Goal: Information Seeking & Learning: Learn about a topic

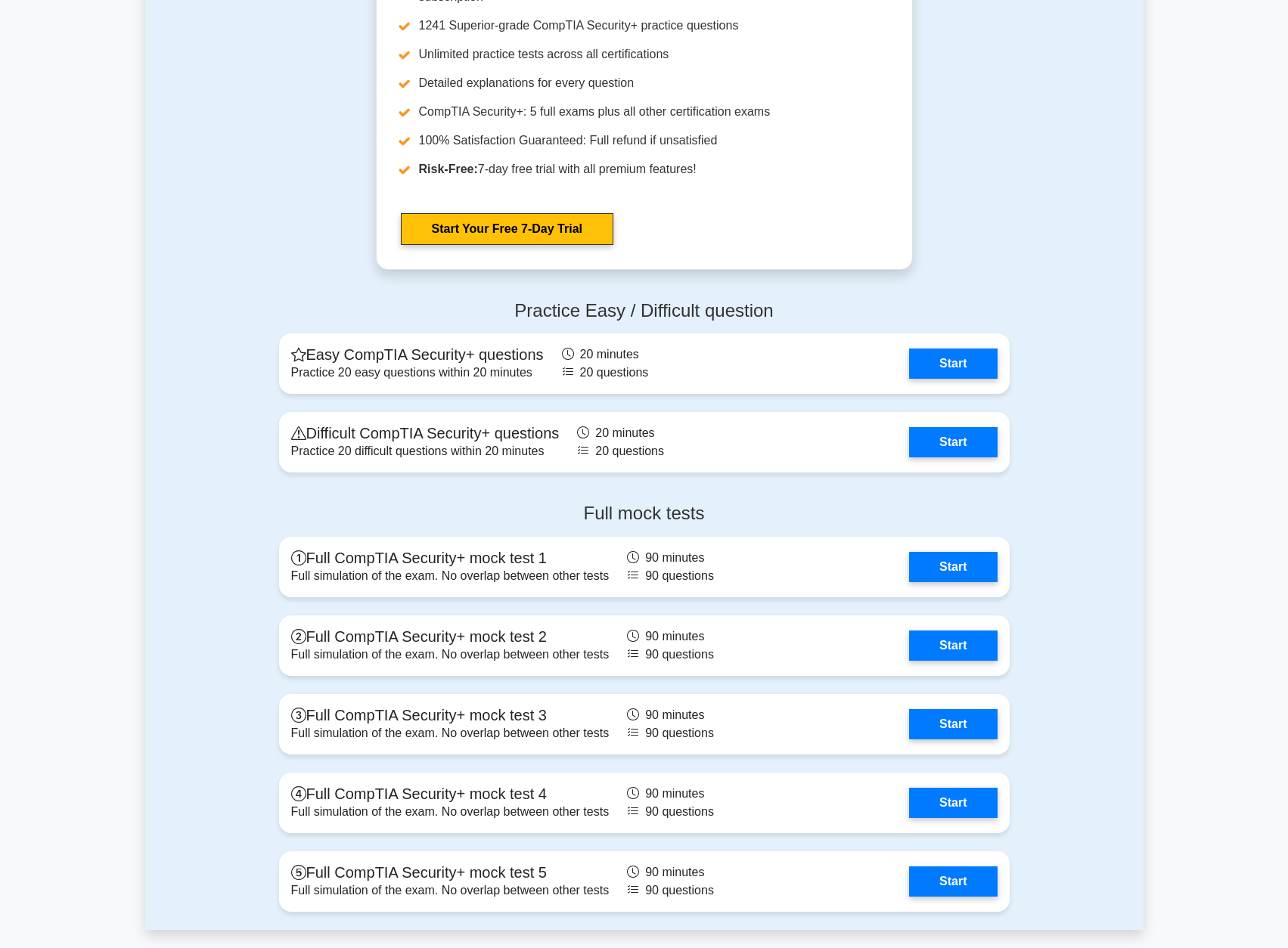
scroll to position [2723, 0]
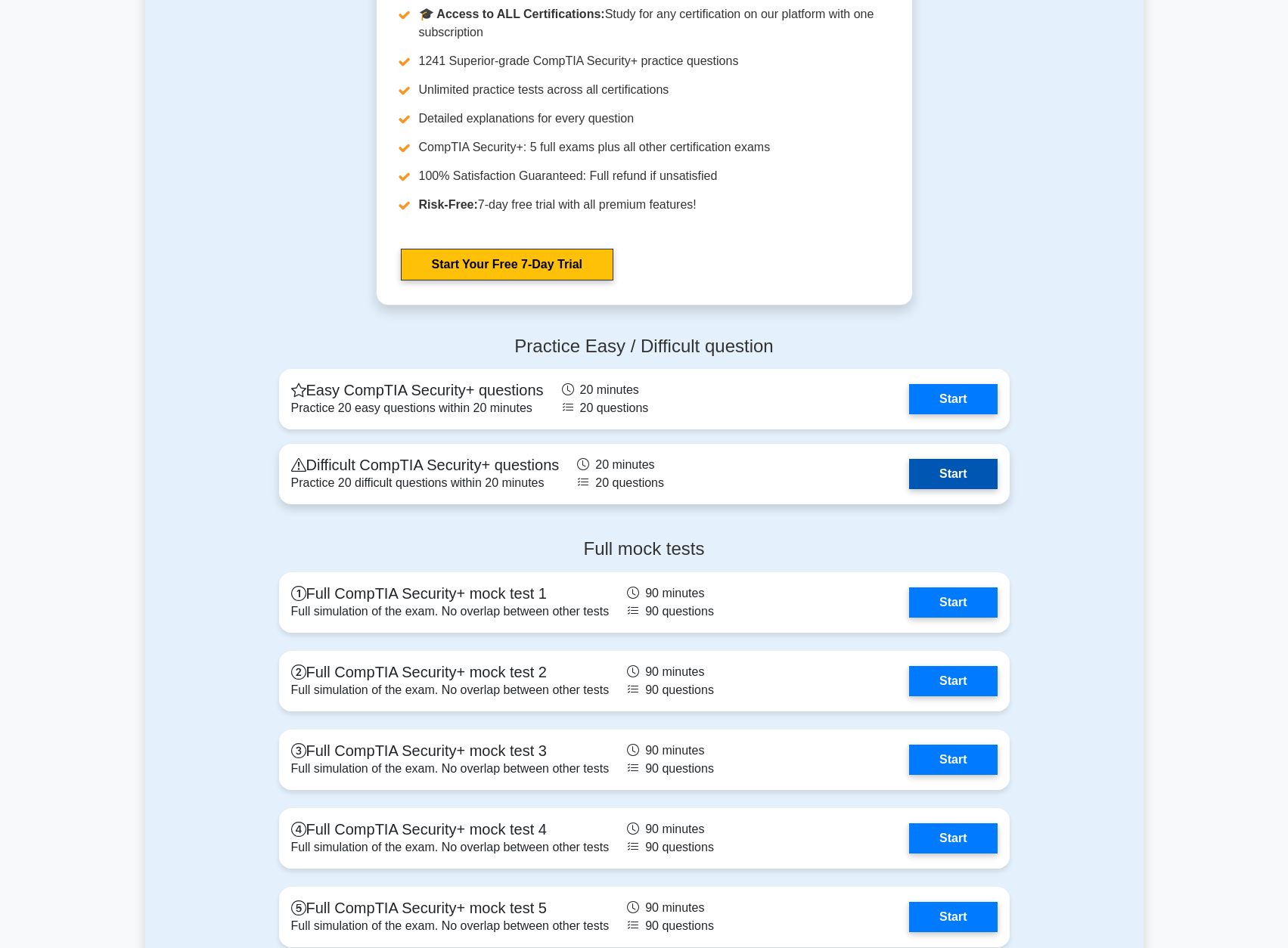
click at [984, 471] on link "Start" at bounding box center [952, 474] width 88 height 30
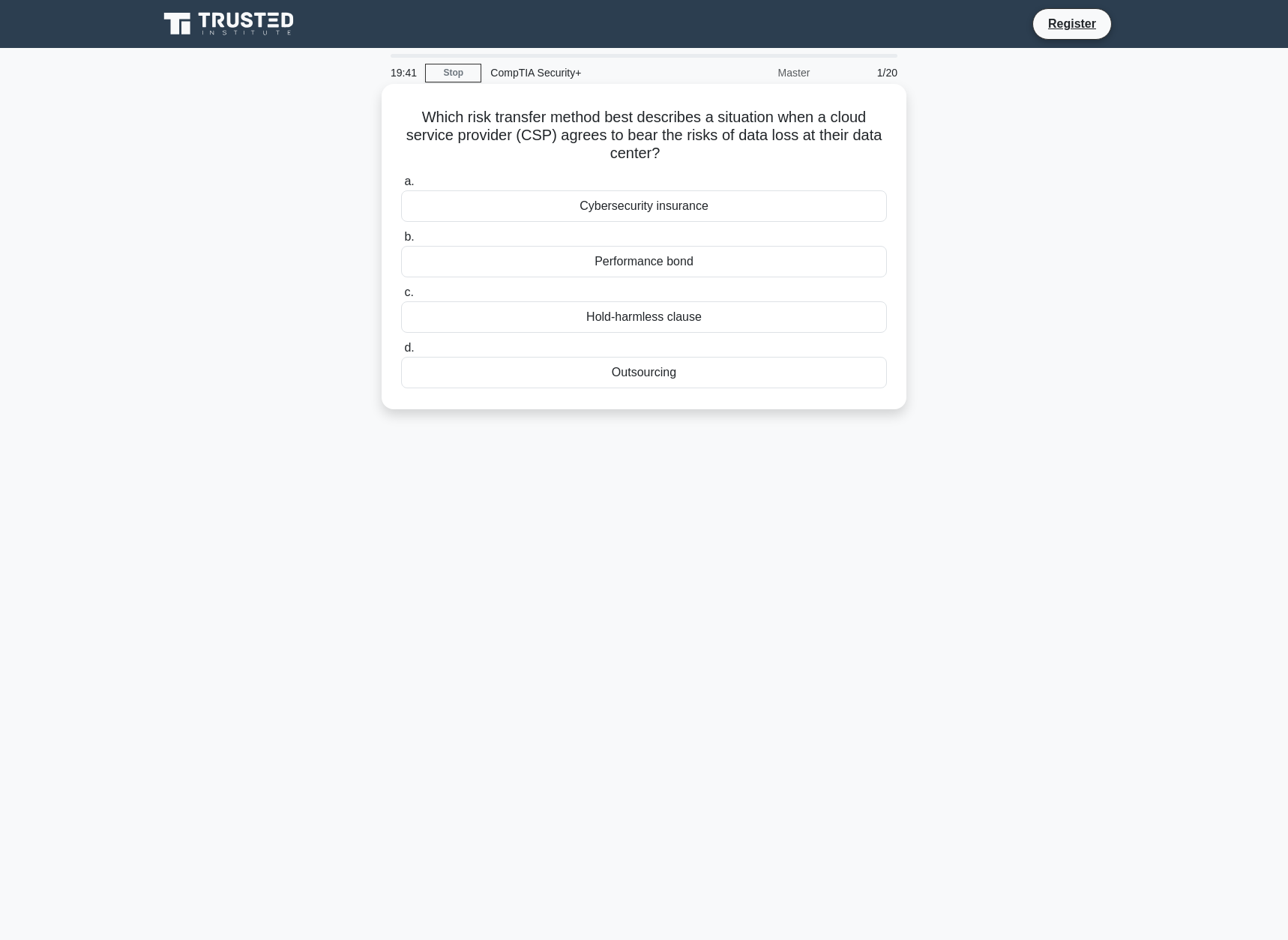
click at [733, 316] on div "Hold-harmless clause" at bounding box center [643, 316] width 486 height 32
click at [401, 298] on input "c. Hold-harmless clause" at bounding box center [401, 292] width 0 height 9
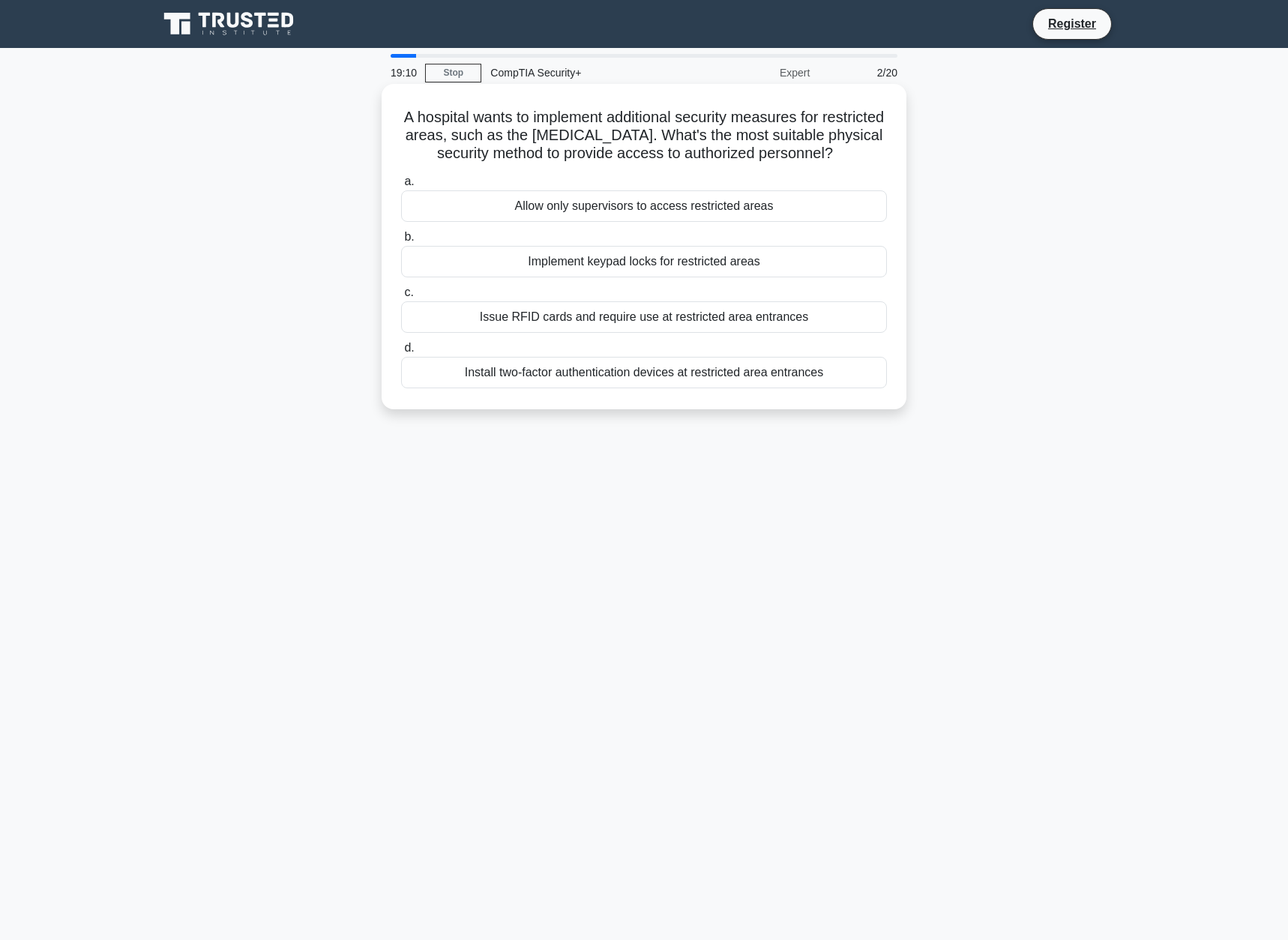
click at [848, 366] on div "Install two-factor authentication devices at restricted area entrances" at bounding box center [643, 372] width 486 height 32
click at [401, 353] on input "d. Install two-factor authentication devices at restricted area entrances" at bounding box center [401, 347] width 0 height 9
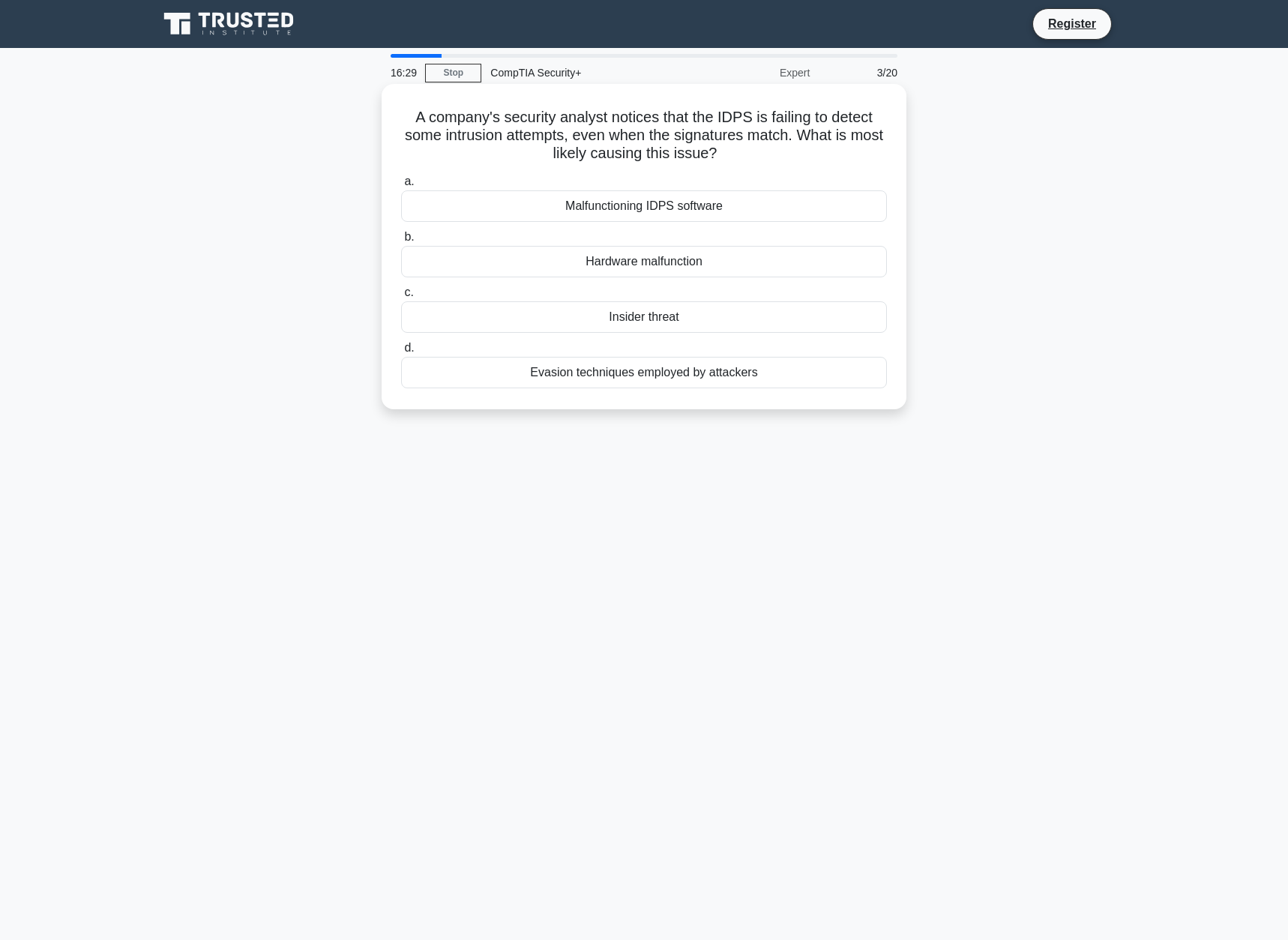
click at [740, 200] on div "Malfunctioning IDPS software" at bounding box center [643, 206] width 486 height 32
click at [401, 187] on input "a. Malfunctioning IDPS software" at bounding box center [401, 181] width 0 height 9
click at [769, 197] on div "Conduct regular security awareness training." at bounding box center [643, 206] width 486 height 32
click at [401, 187] on input "a. Conduct regular security awareness training." at bounding box center [401, 181] width 0 height 9
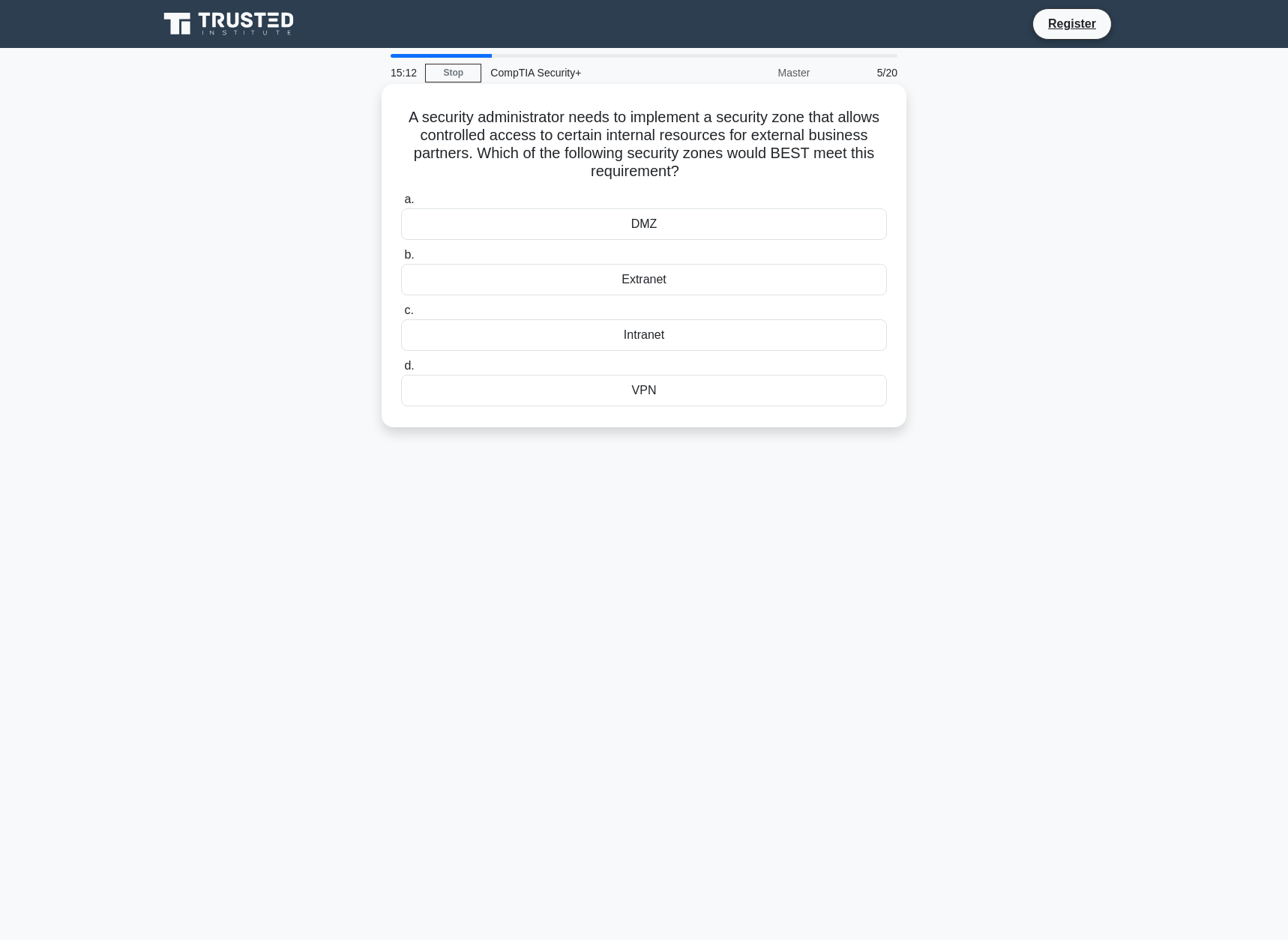
click at [695, 384] on div "VPN" at bounding box center [643, 390] width 486 height 32
click at [401, 372] on input "d. VPN" at bounding box center [401, 366] width 0 height 9
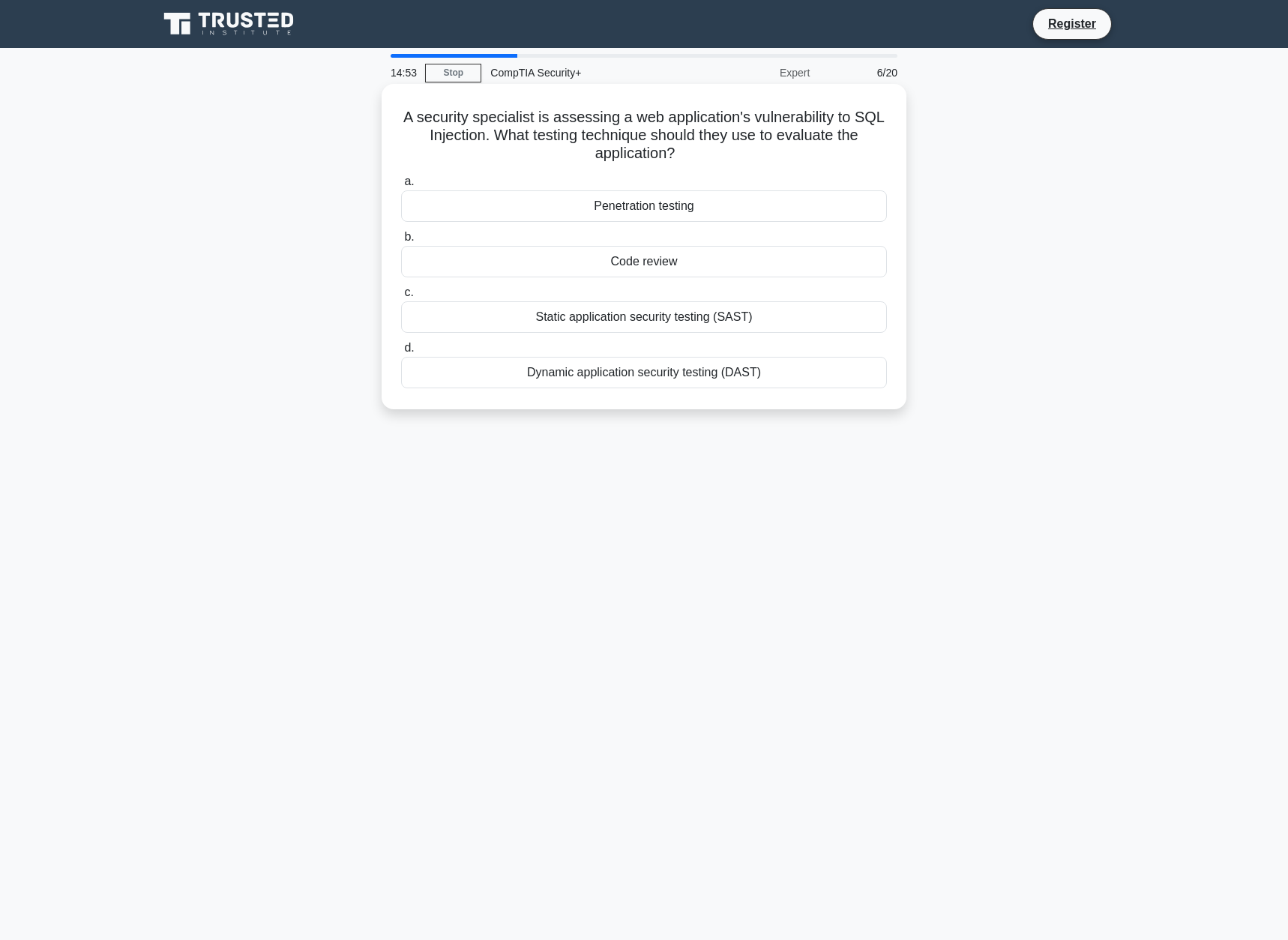
click at [730, 197] on div "Penetration testing" at bounding box center [643, 206] width 486 height 32
click at [401, 187] on input "a. Penetration testing" at bounding box center [401, 181] width 0 height 9
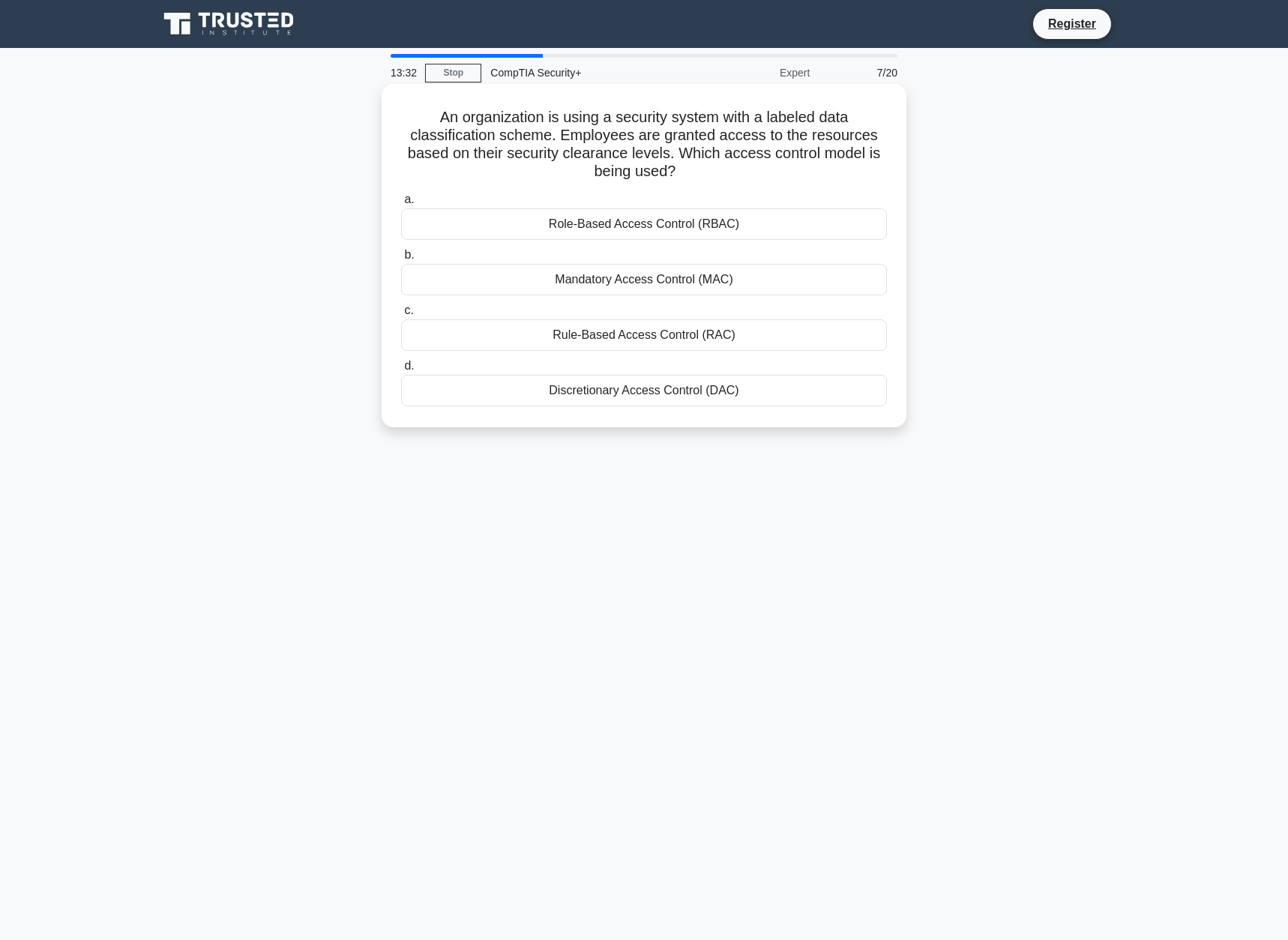
click at [740, 332] on div "Rule-Based Access Control (RAC)" at bounding box center [643, 335] width 486 height 32
click at [401, 316] on input "c. Rule-Based Access Control (RAC)" at bounding box center [401, 310] width 0 height 9
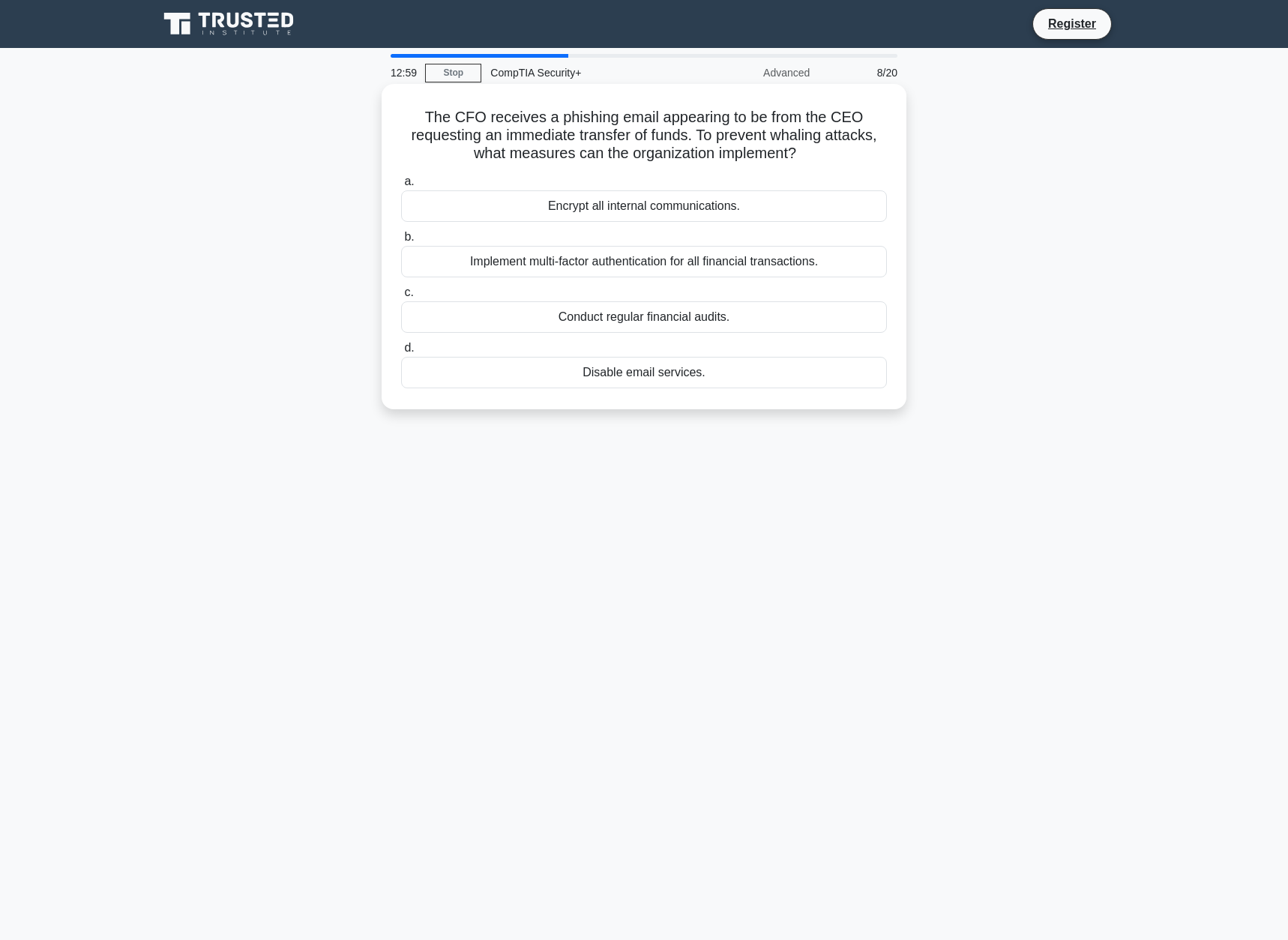
click at [826, 255] on div "Implement multi-factor authentication for all financial transactions." at bounding box center [643, 261] width 486 height 32
click at [401, 243] on input "b. Implement multi-factor authentication for all financial transactions." at bounding box center [401, 237] width 0 height 9
click at [699, 255] on div "Remote wipe" at bounding box center [643, 261] width 486 height 32
click at [401, 243] on input "b. Remote wipe" at bounding box center [401, 237] width 0 height 9
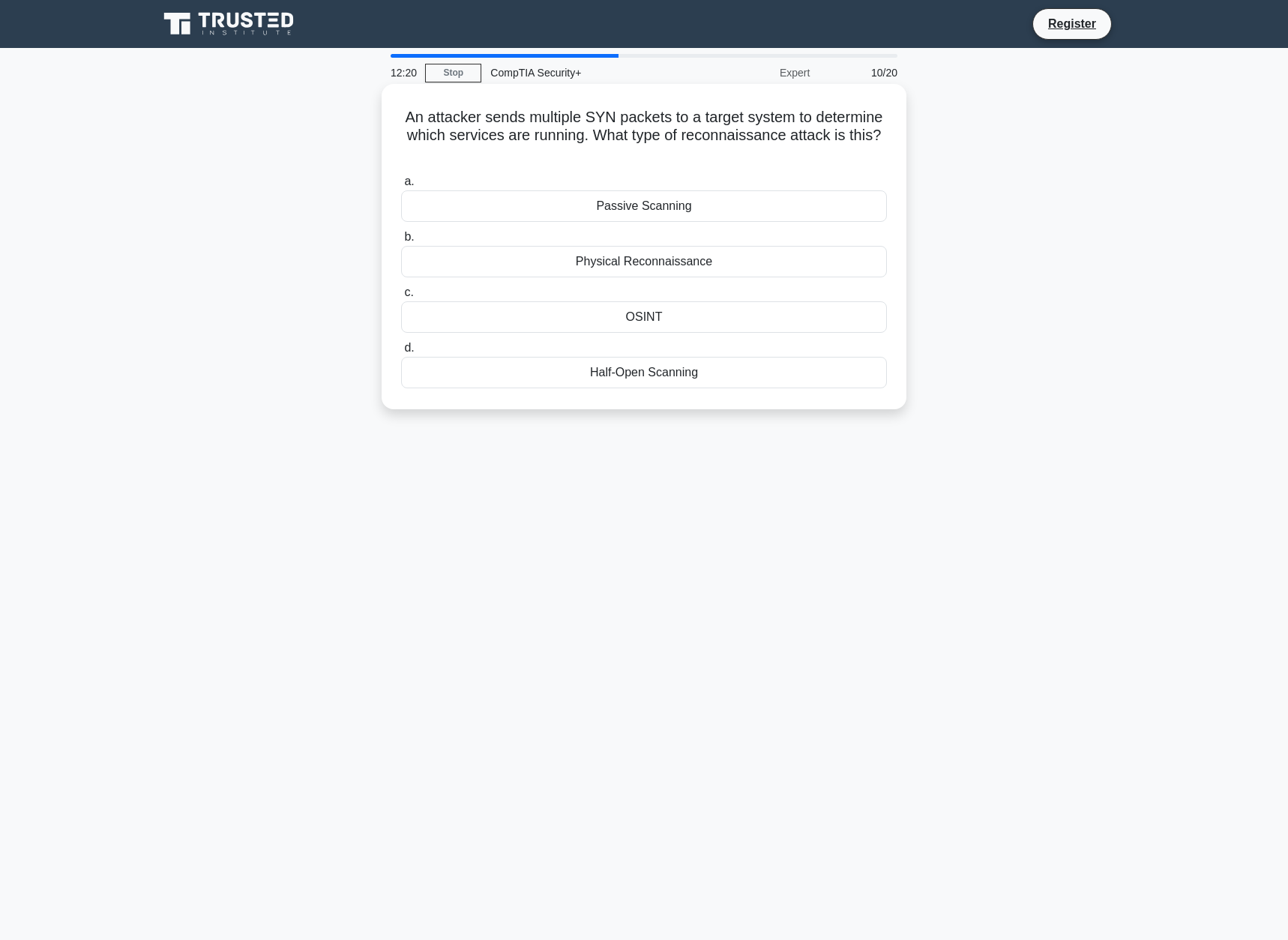
click at [767, 201] on div "Passive Scanning" at bounding box center [643, 206] width 486 height 32
click at [401, 187] on input "a. Passive Scanning" at bounding box center [401, 181] width 0 height 9
click at [793, 213] on div "Information security analyst" at bounding box center [643, 206] width 486 height 32
click at [401, 187] on input "a. Information security analyst" at bounding box center [401, 181] width 0 height 9
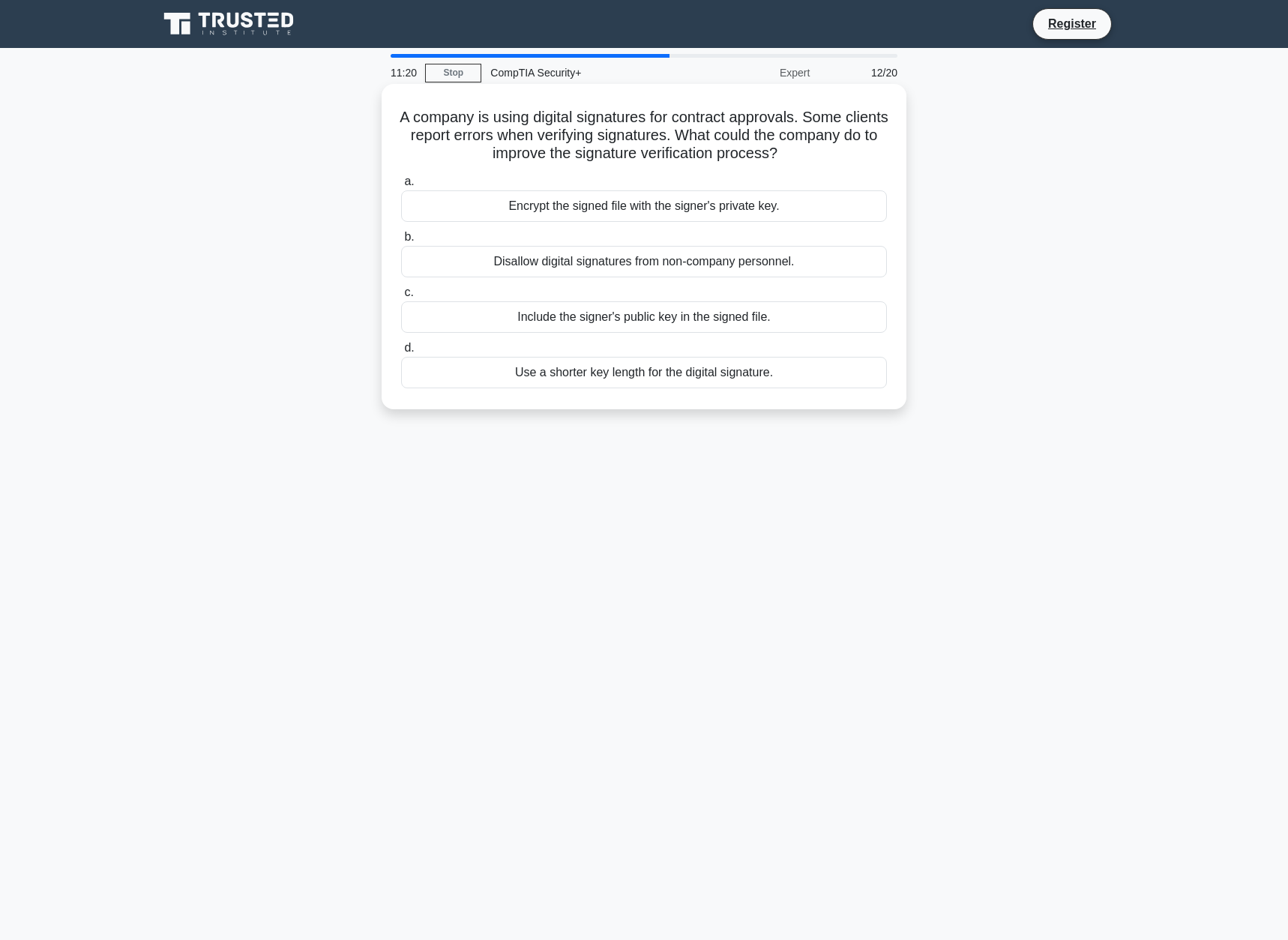
click at [805, 309] on div "Include the signer's public key in the signed file." at bounding box center [643, 316] width 486 height 32
click at [401, 298] on input "c. Include the signer's public key in the signed file." at bounding box center [401, 292] width 0 height 9
click at [745, 367] on div "Smart card and PIN" at bounding box center [643, 372] width 486 height 32
click at [401, 353] on input "d. Smart card and PIN" at bounding box center [401, 347] width 0 height 9
click at [1015, 108] on div "A company plans to restrict access to certain sections of their data center bas…" at bounding box center [644, 259] width 990 height 343
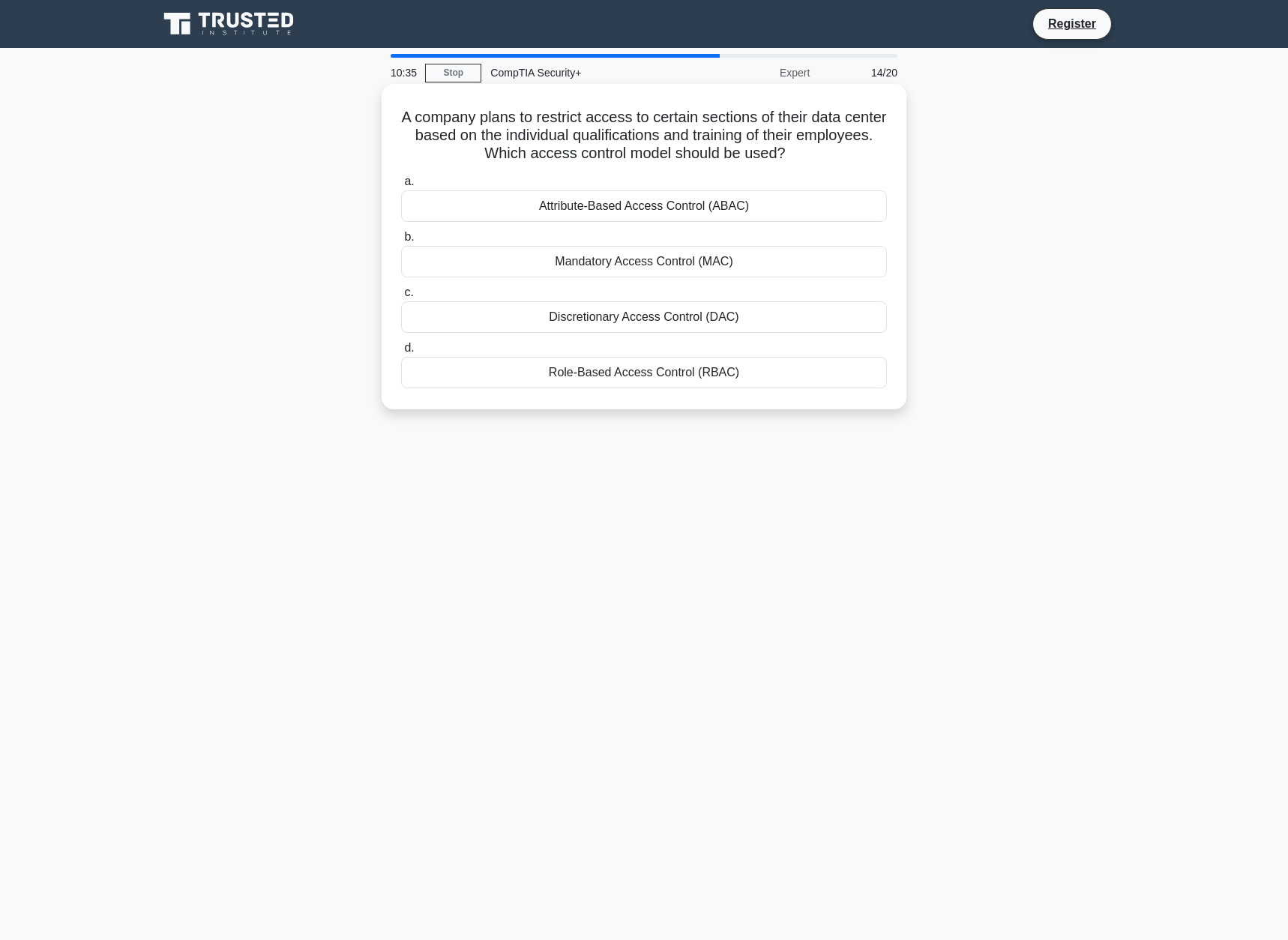
click at [759, 366] on div "Role-Based Access Control (RBAC)" at bounding box center [643, 372] width 486 height 32
click at [401, 353] on input "d. Role-Based Access Control (RBAC)" at bounding box center [401, 347] width 0 height 9
click at [763, 307] on div "Implement a new certificate authority" at bounding box center [643, 316] width 486 height 32
click at [401, 298] on input "c. Implement a new certificate authority" at bounding box center [401, 292] width 0 height 9
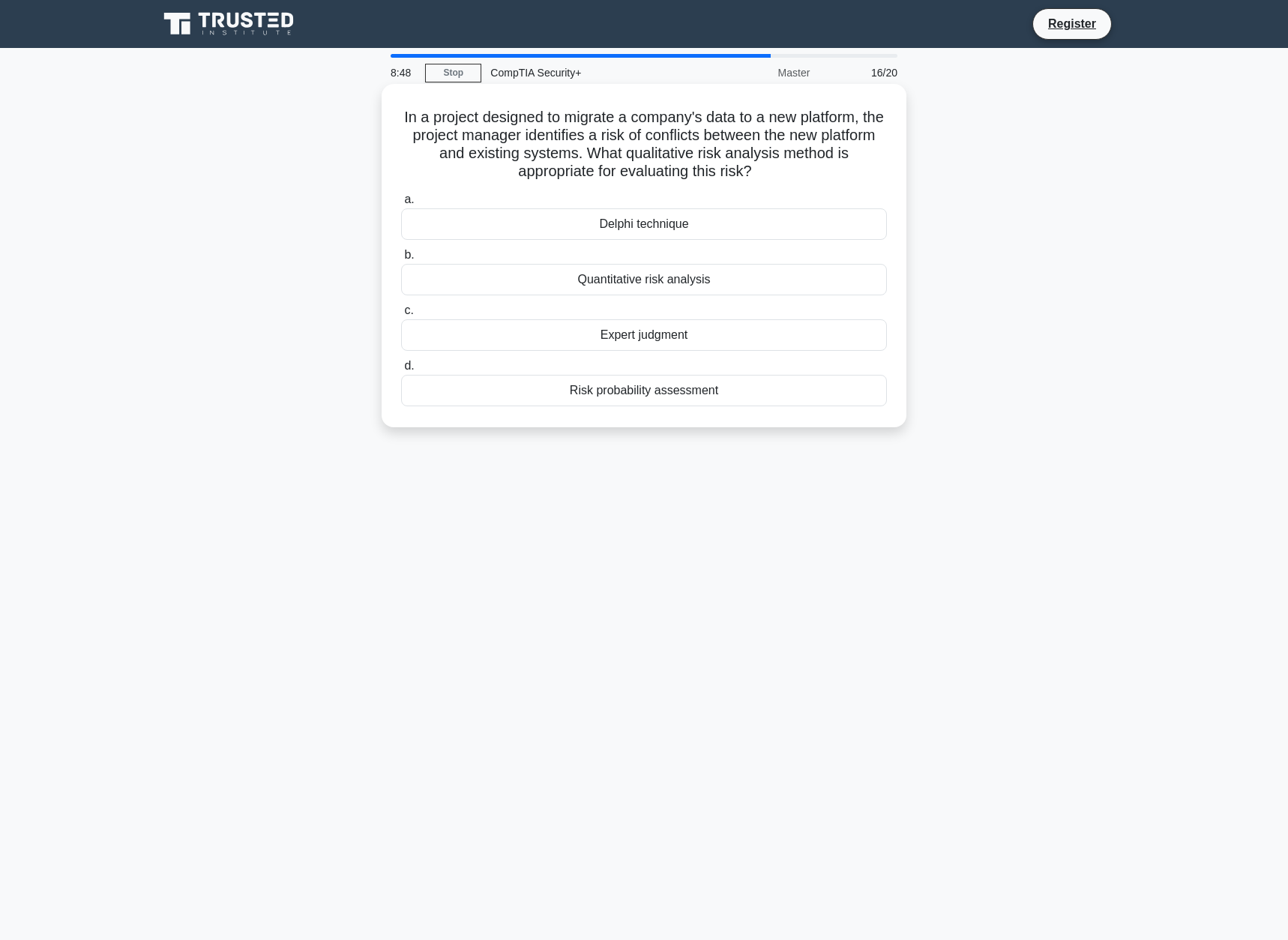
click at [784, 381] on div "Risk probability assessment" at bounding box center [643, 390] width 486 height 32
click at [401, 372] on input "d. Risk probability assessment" at bounding box center [401, 366] width 0 height 9
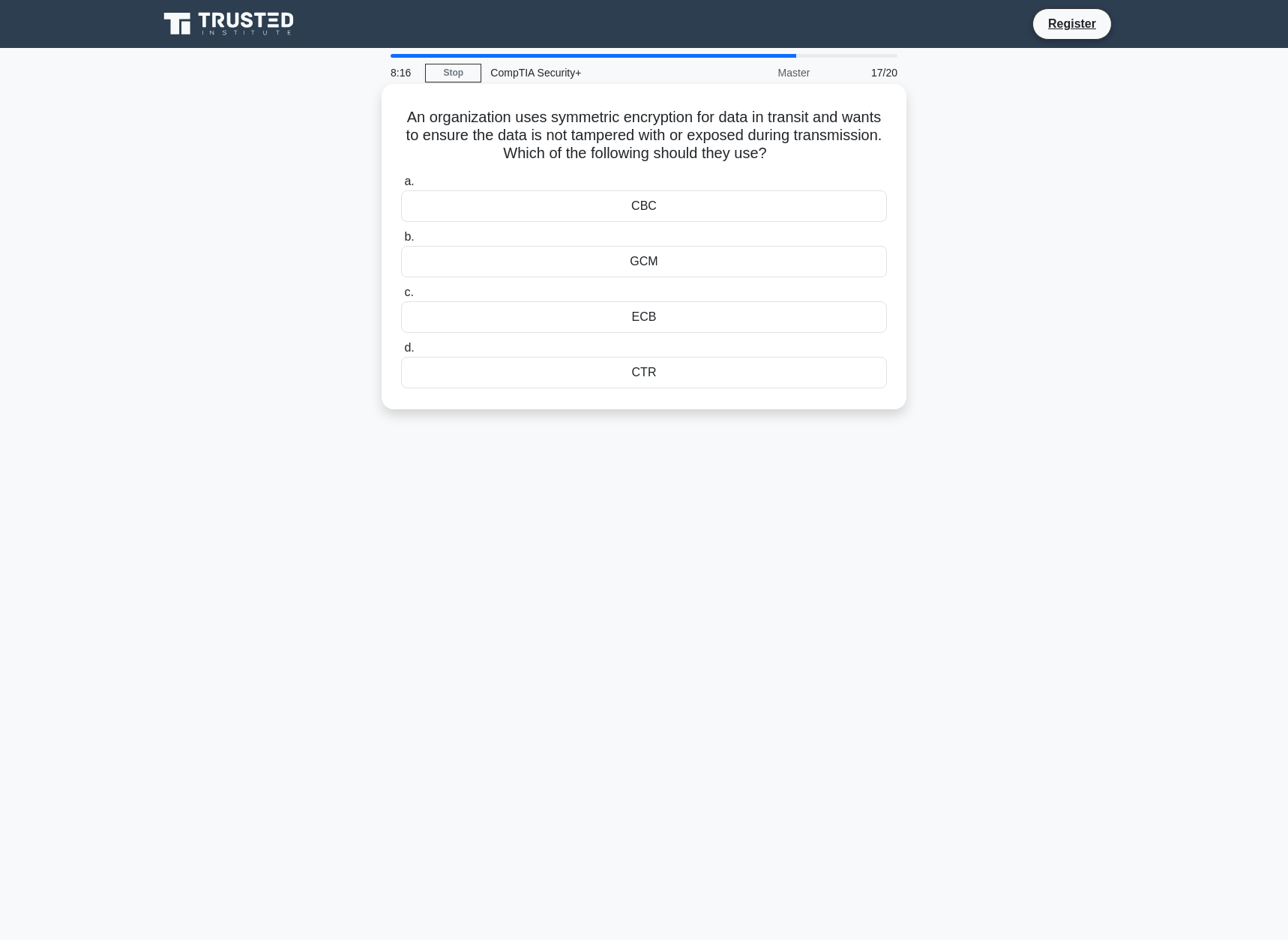
click at [734, 320] on div "ECB" at bounding box center [643, 316] width 486 height 32
click at [401, 298] on input "c. ECB" at bounding box center [401, 292] width 0 height 9
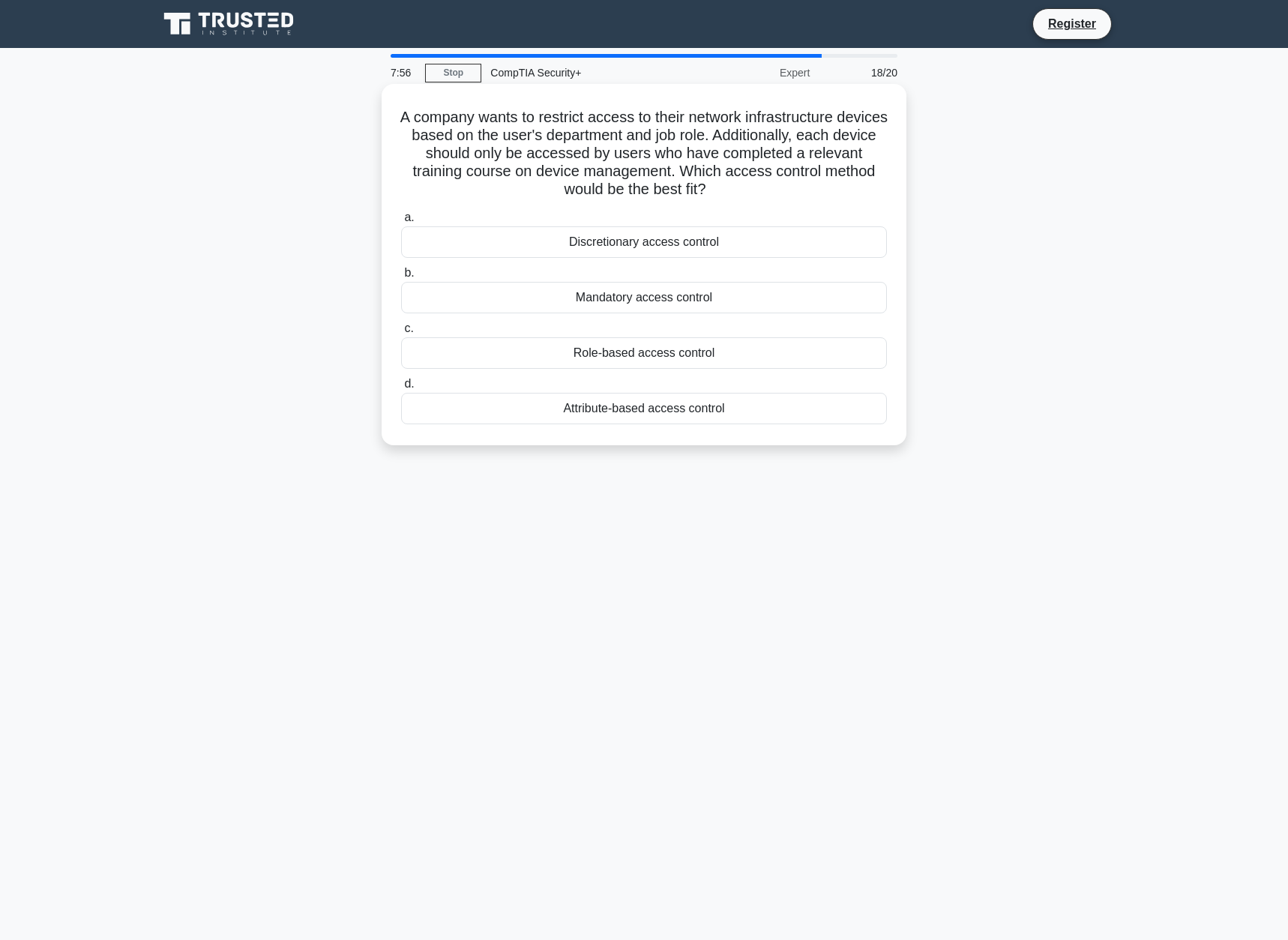
click at [745, 402] on div "Attribute-based access control" at bounding box center [643, 409] width 486 height 32
click at [401, 390] on input "d. Attribute-based access control" at bounding box center [401, 384] width 0 height 9
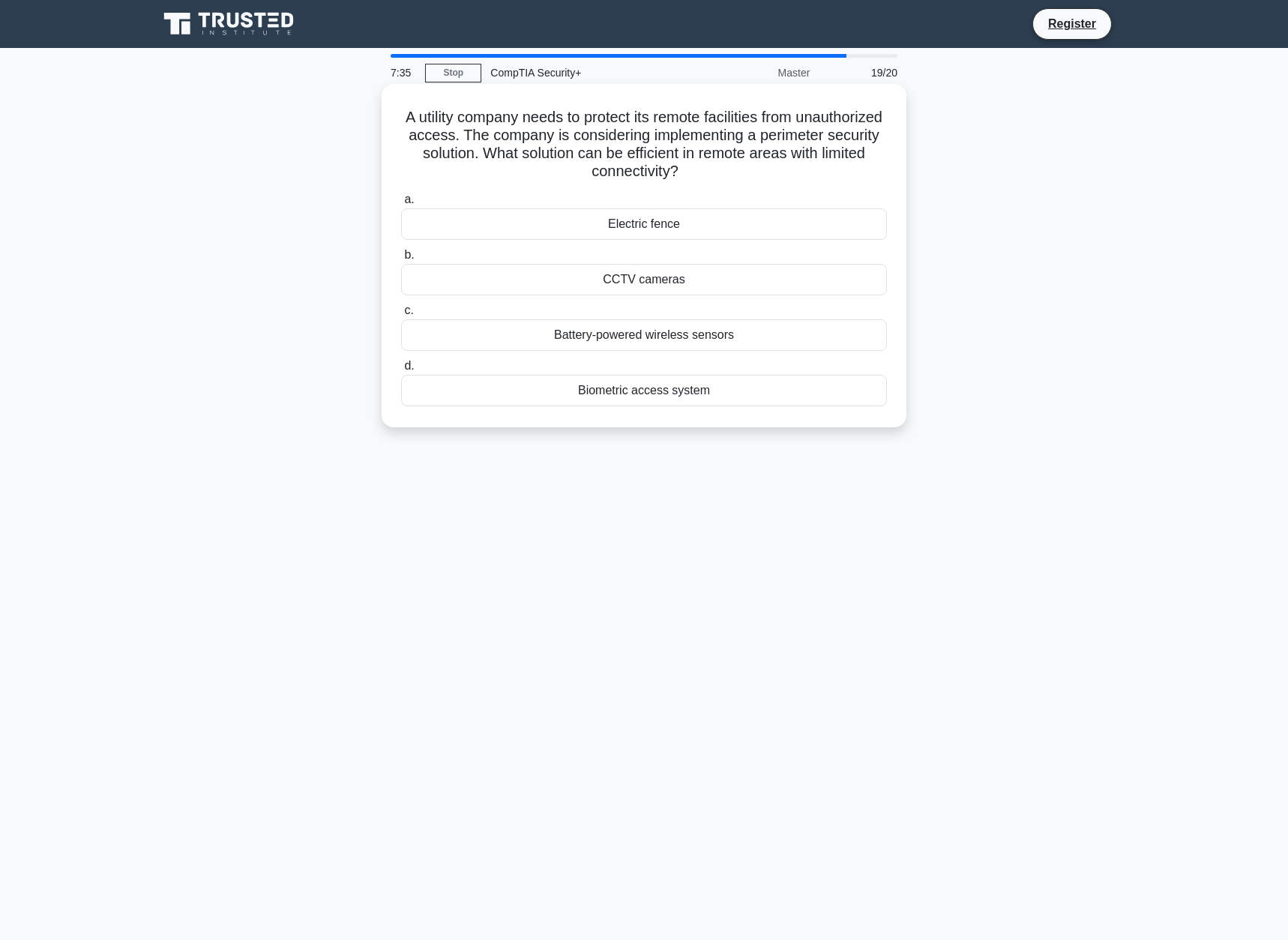
click at [694, 272] on div "CCTV cameras" at bounding box center [643, 280] width 486 height 32
click at [401, 261] on input "b. CCTV cameras" at bounding box center [401, 255] width 0 height 9
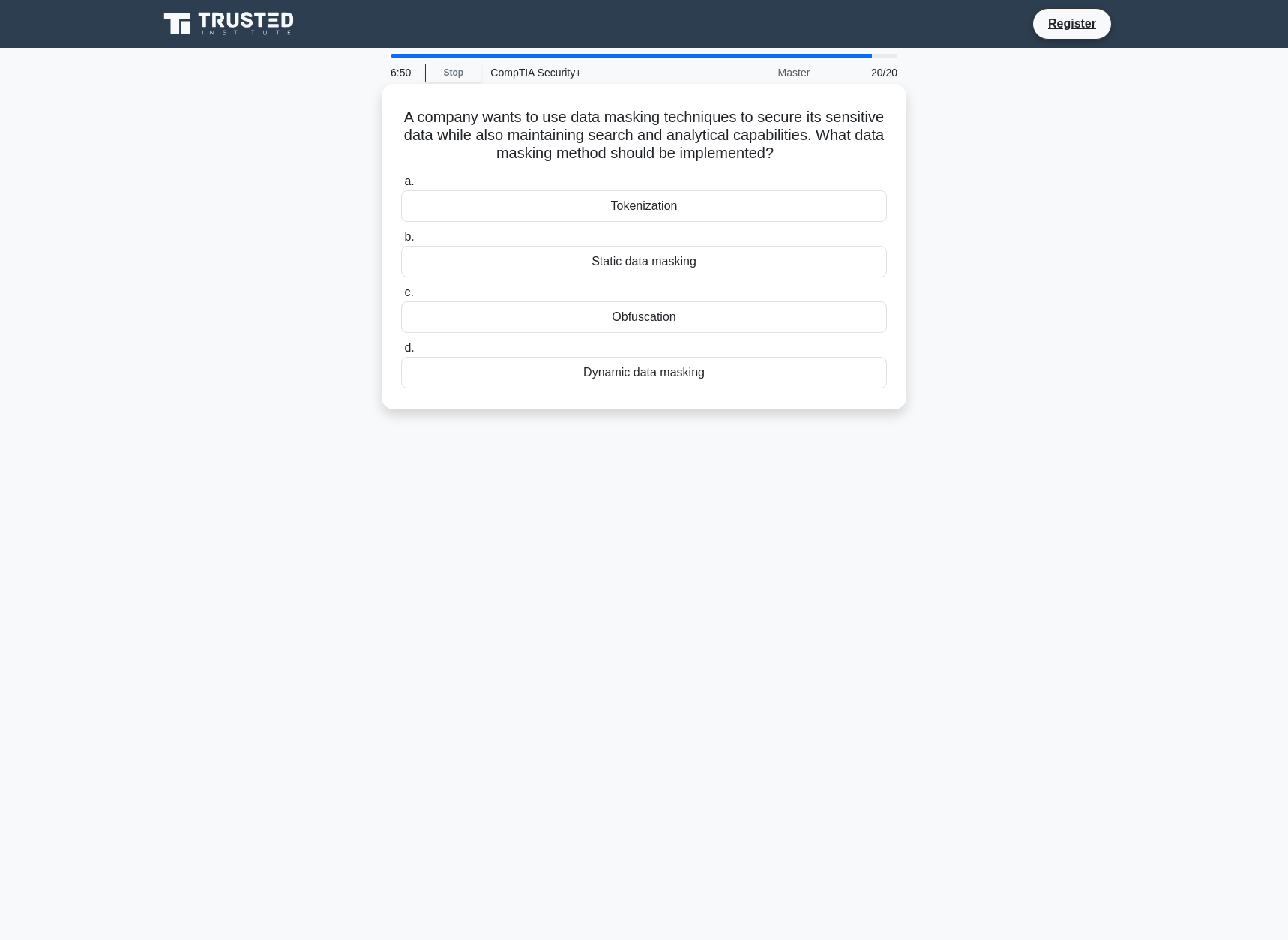
click at [753, 388] on div "Dynamic data masking" at bounding box center [643, 372] width 486 height 32
click at [401, 353] on input "d. Dynamic data masking" at bounding box center [401, 347] width 0 height 9
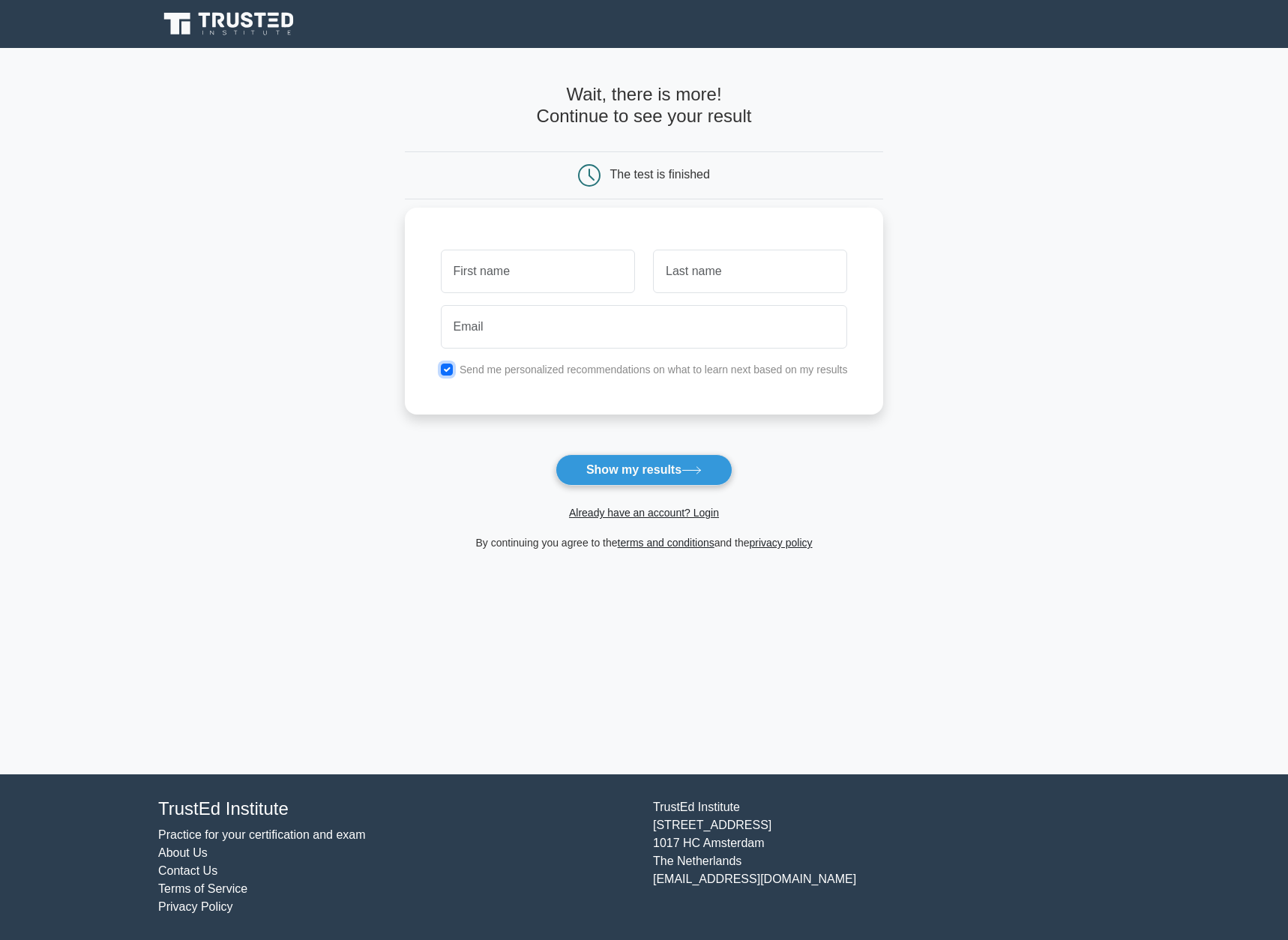
click at [441, 371] on input "checkbox" at bounding box center [447, 370] width 12 height 12
checkbox input "false"
click at [497, 279] on input "text" at bounding box center [538, 271] width 194 height 44
type input "jc"
type input "torres"
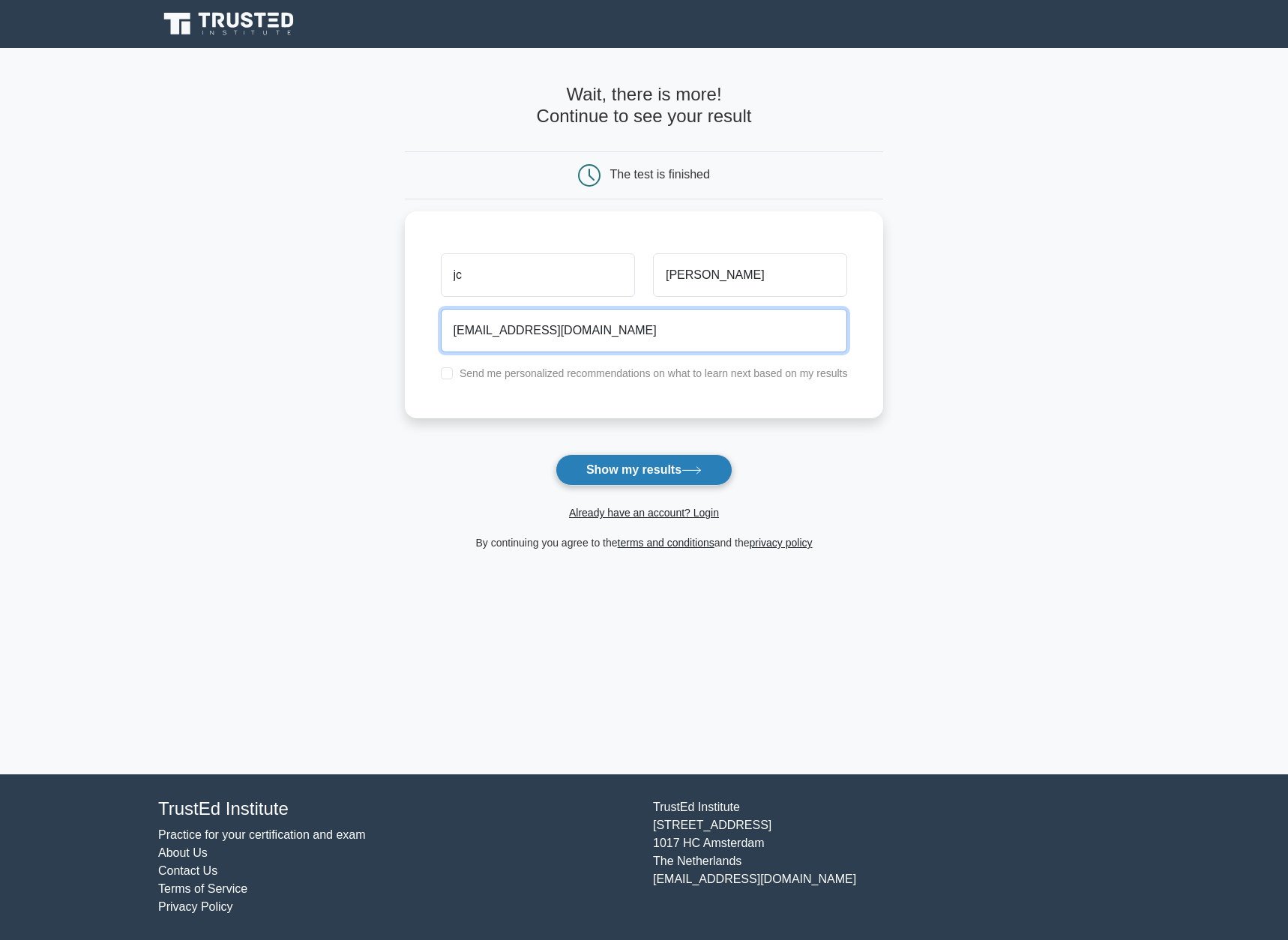
type input "jancarlotorres4@gmail.com"
click at [684, 470] on button "Show my results" at bounding box center [644, 470] width 177 height 32
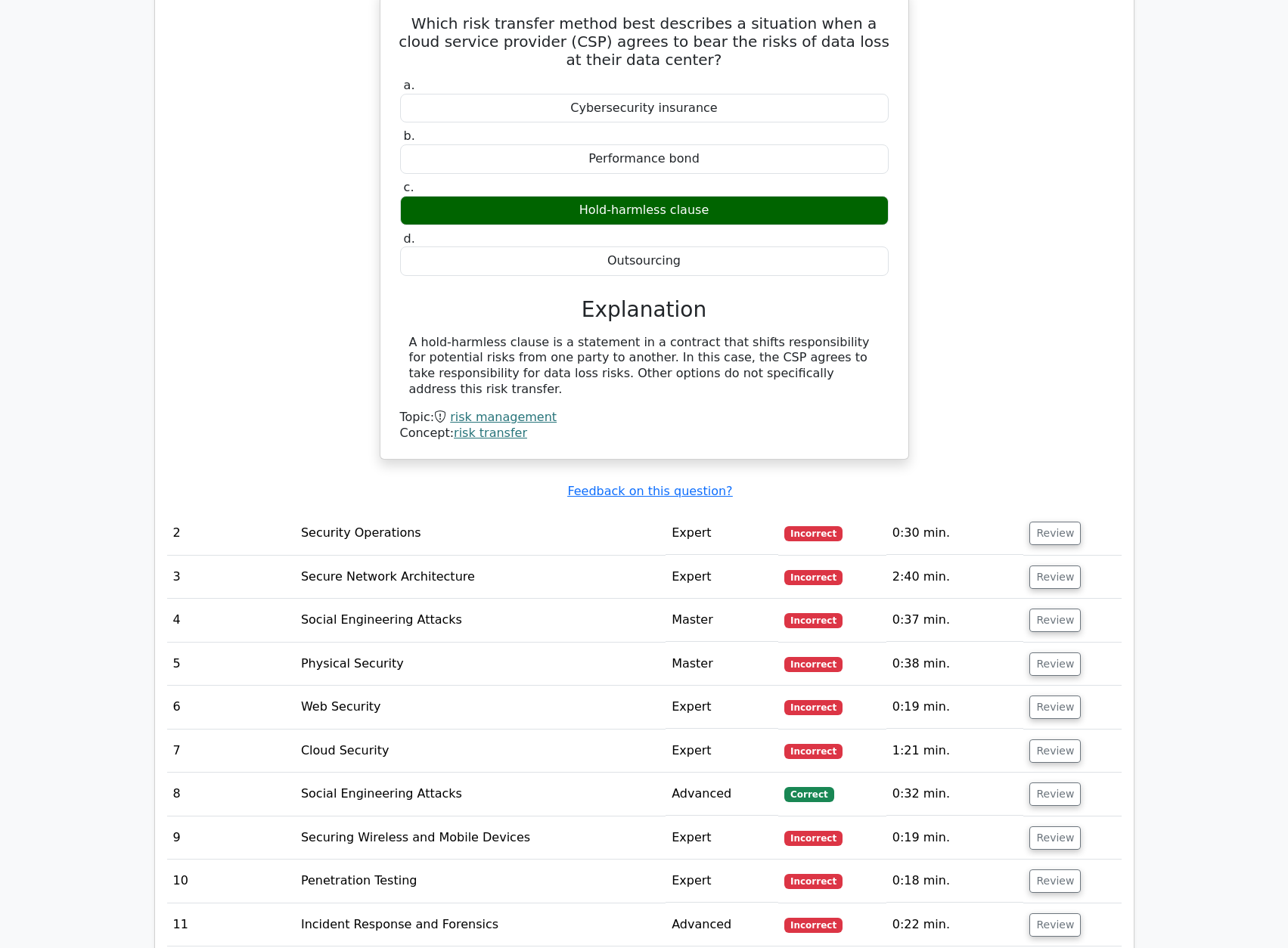
scroll to position [1977, 0]
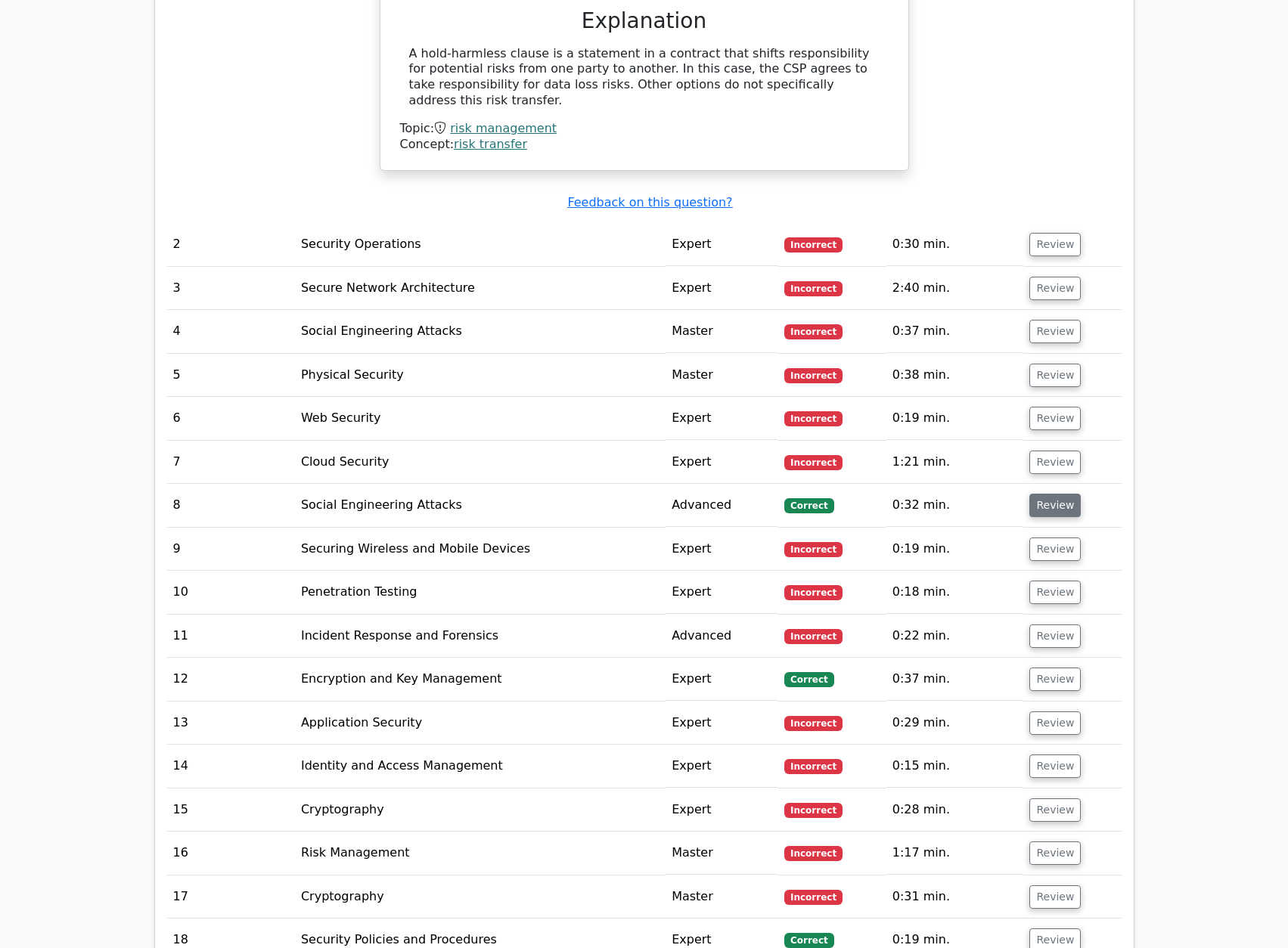
click at [1056, 507] on button "Review" at bounding box center [1055, 505] width 51 height 23
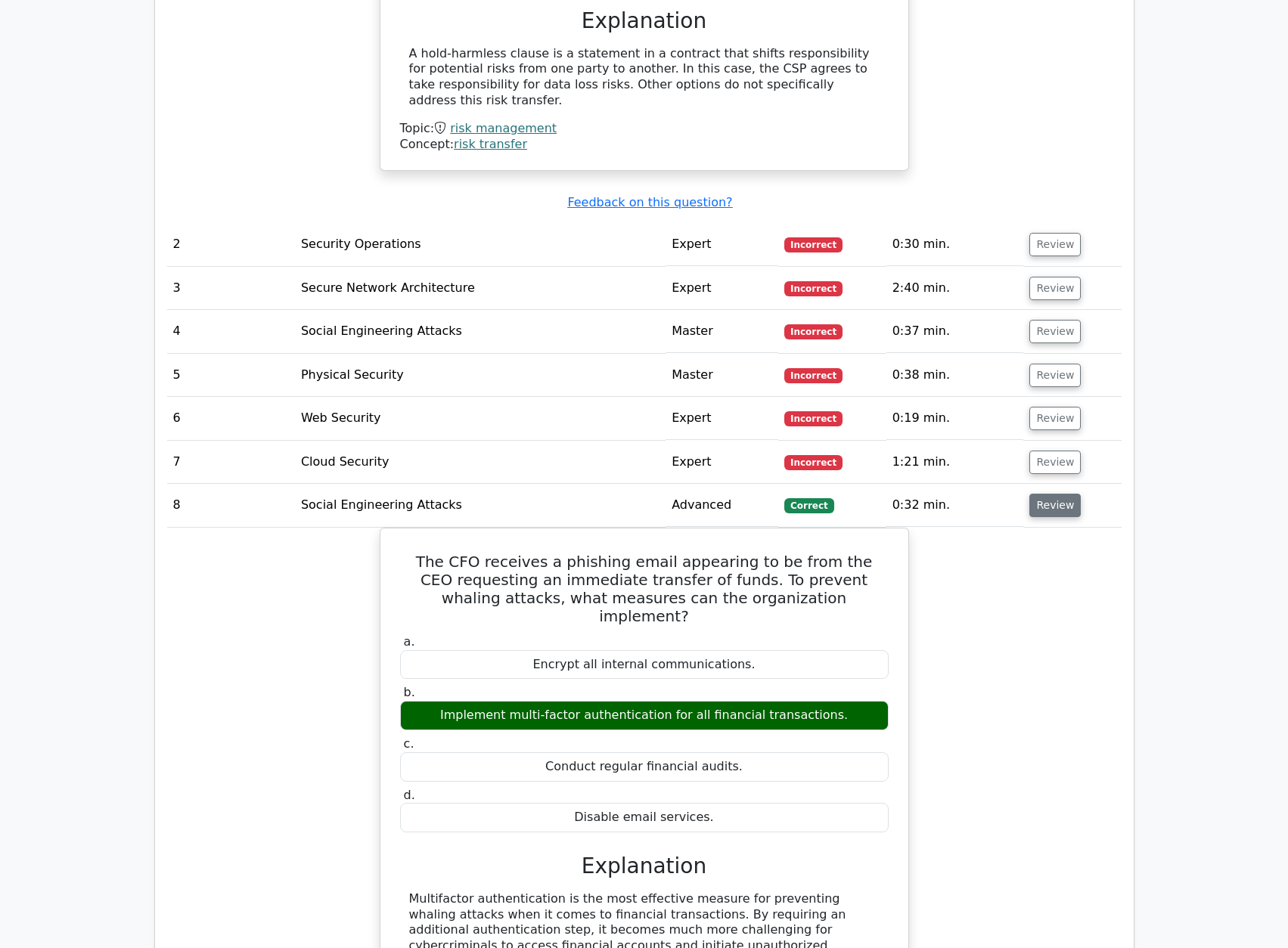
click at [1061, 511] on button "Review" at bounding box center [1055, 505] width 51 height 23
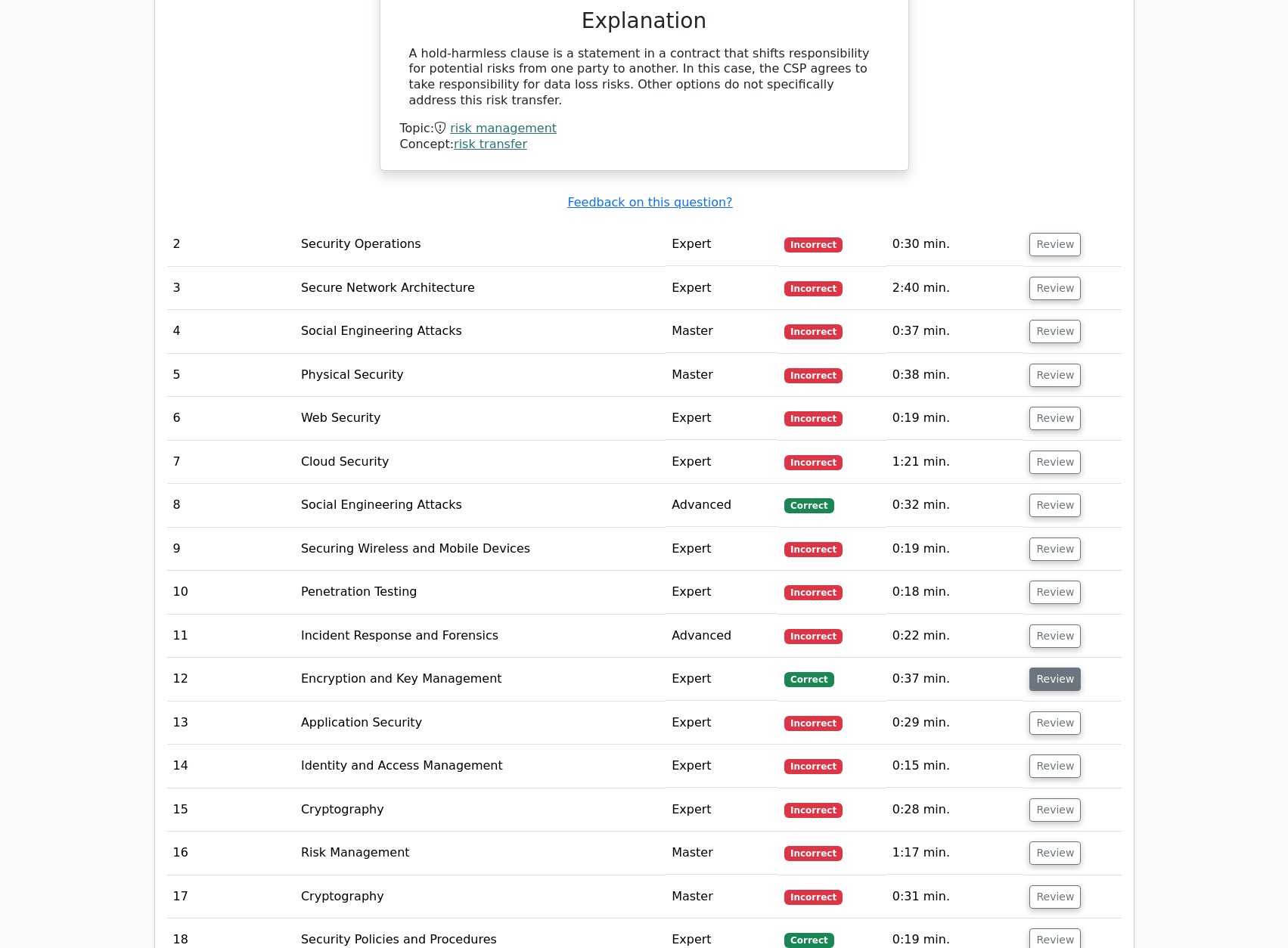
click at [1054, 680] on button "Review" at bounding box center [1055, 679] width 51 height 23
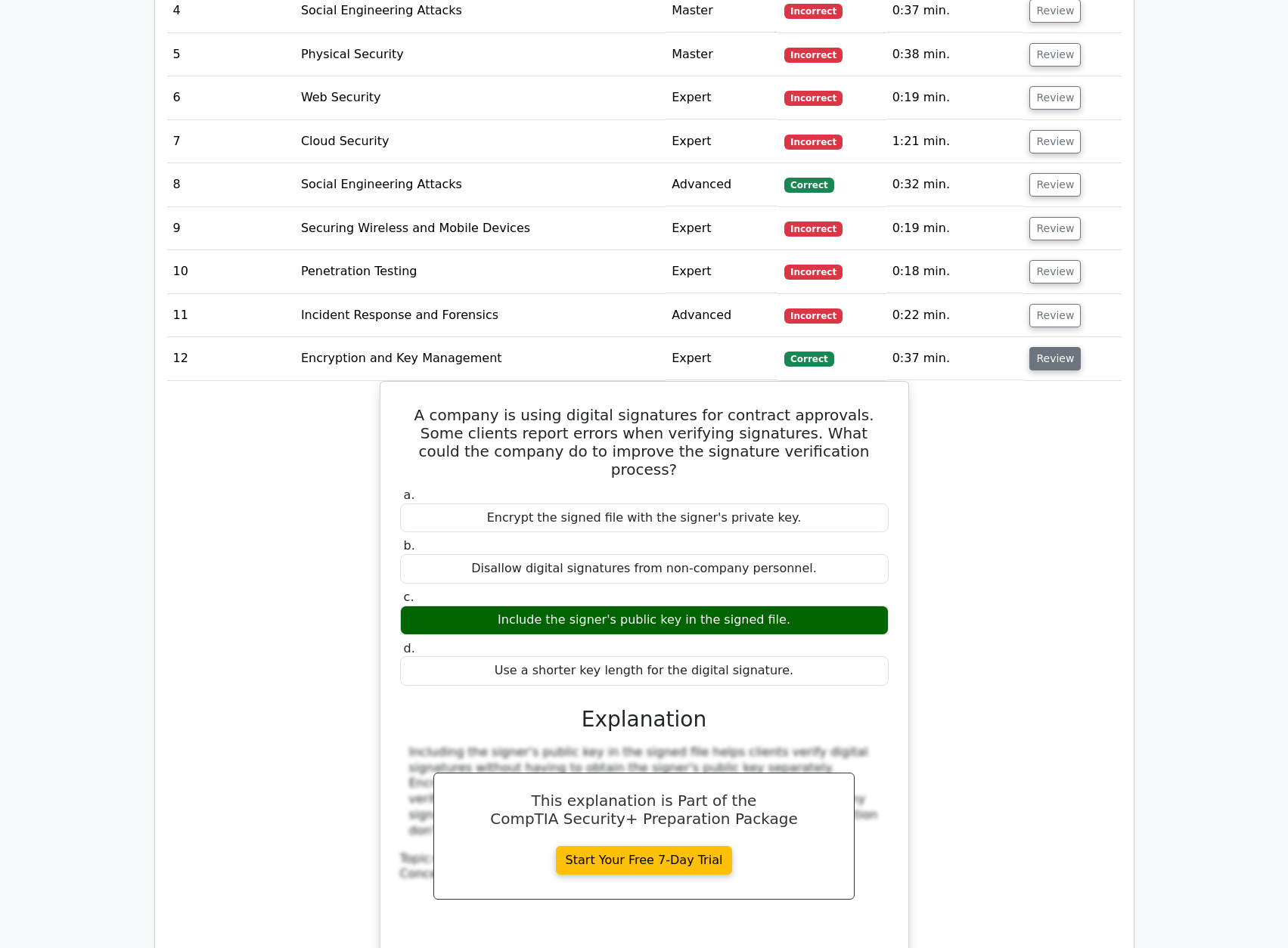
scroll to position [2290, 0]
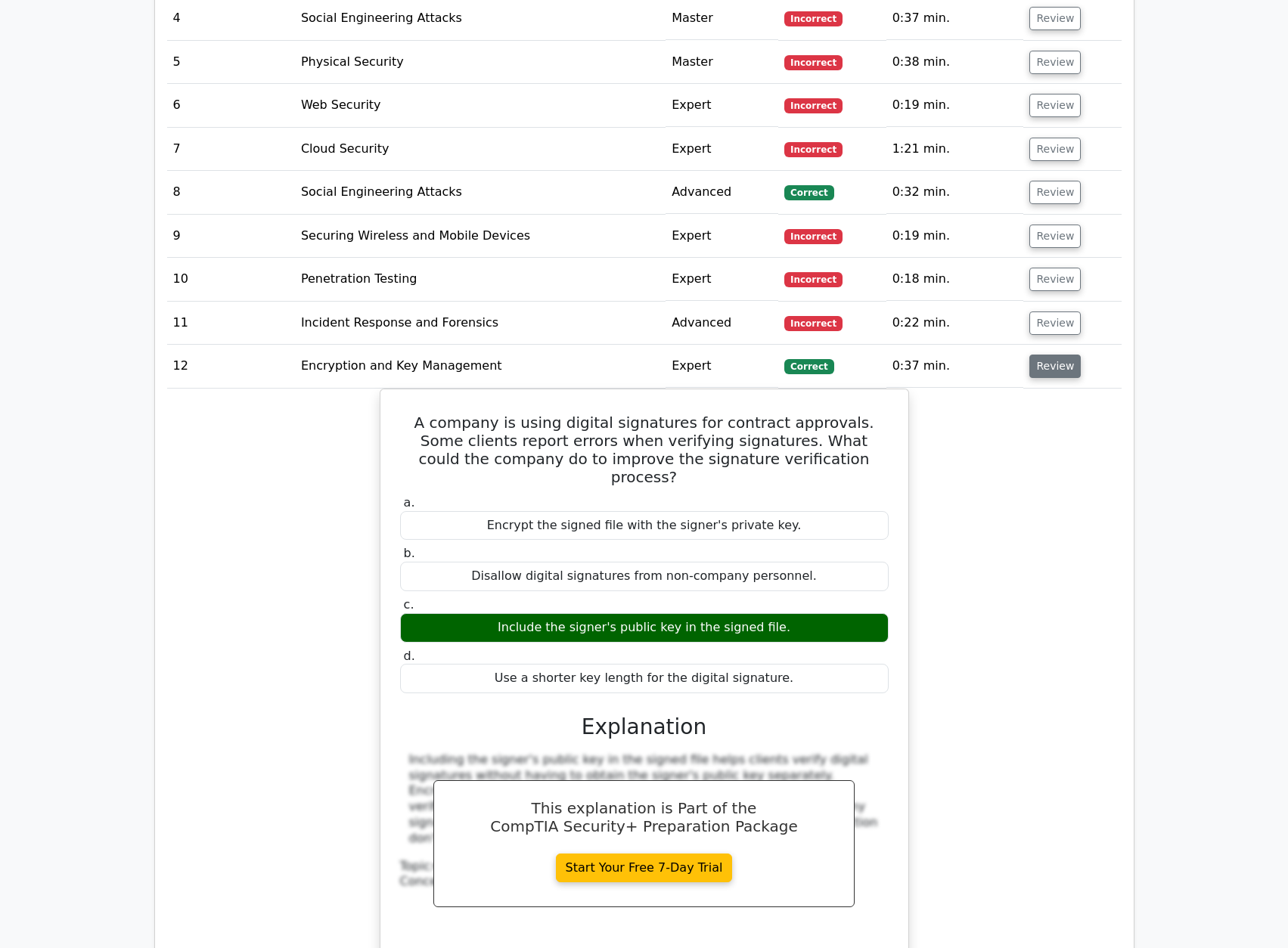
click at [1044, 363] on button "Review" at bounding box center [1055, 366] width 51 height 23
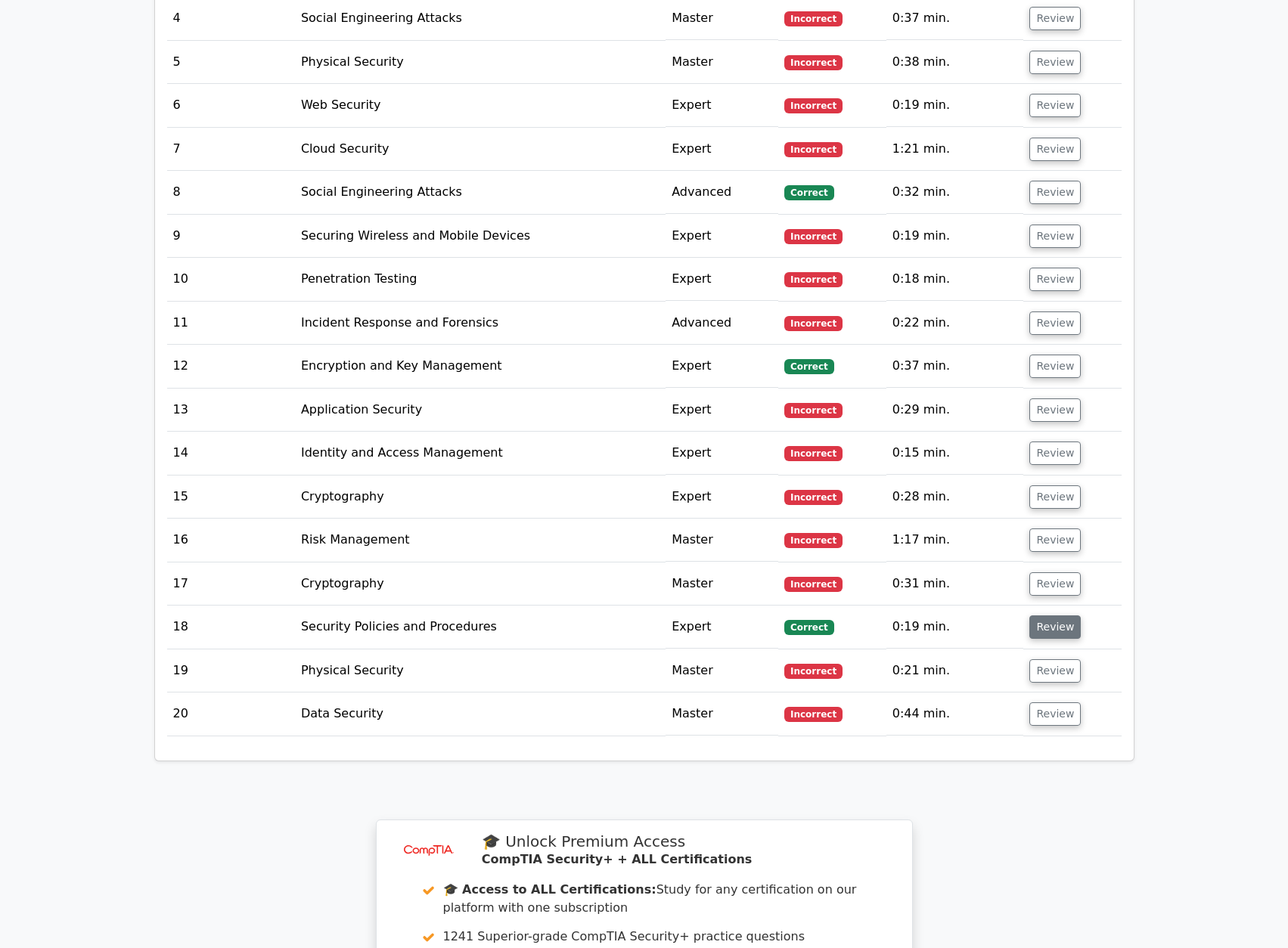
click at [1050, 623] on button "Review" at bounding box center [1055, 627] width 51 height 23
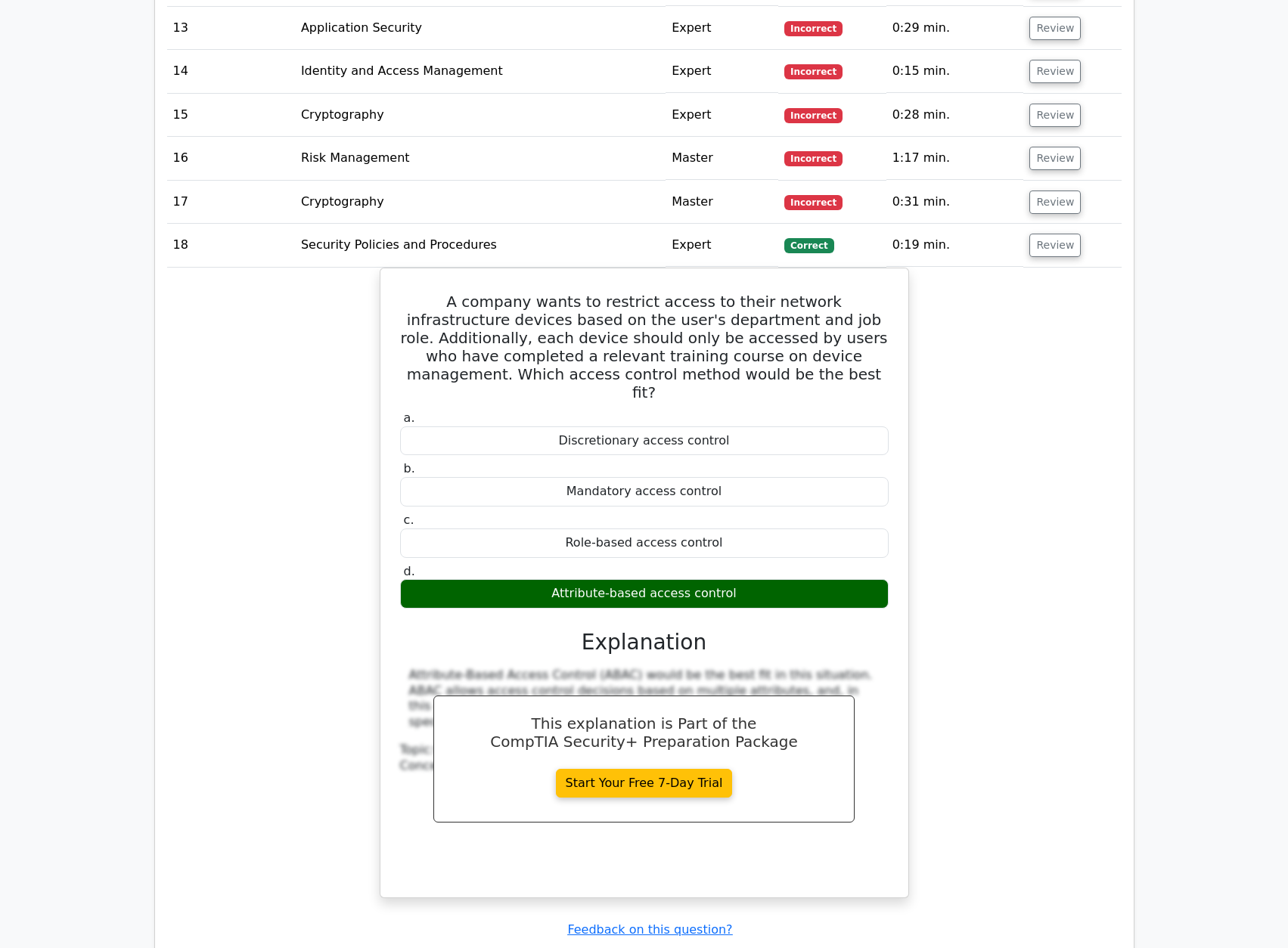
scroll to position [2595, 0]
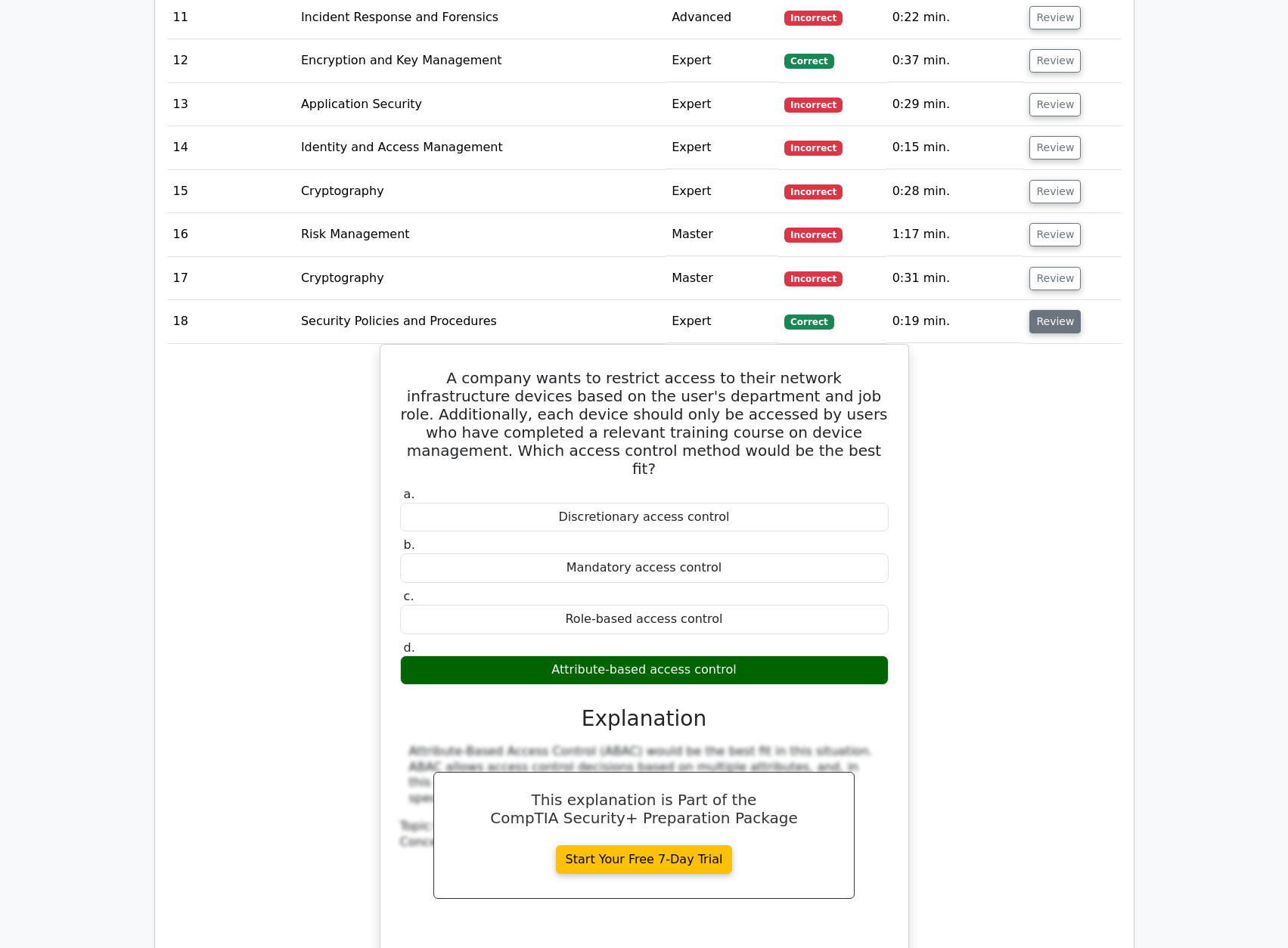
click at [1065, 322] on button "Review" at bounding box center [1055, 321] width 51 height 23
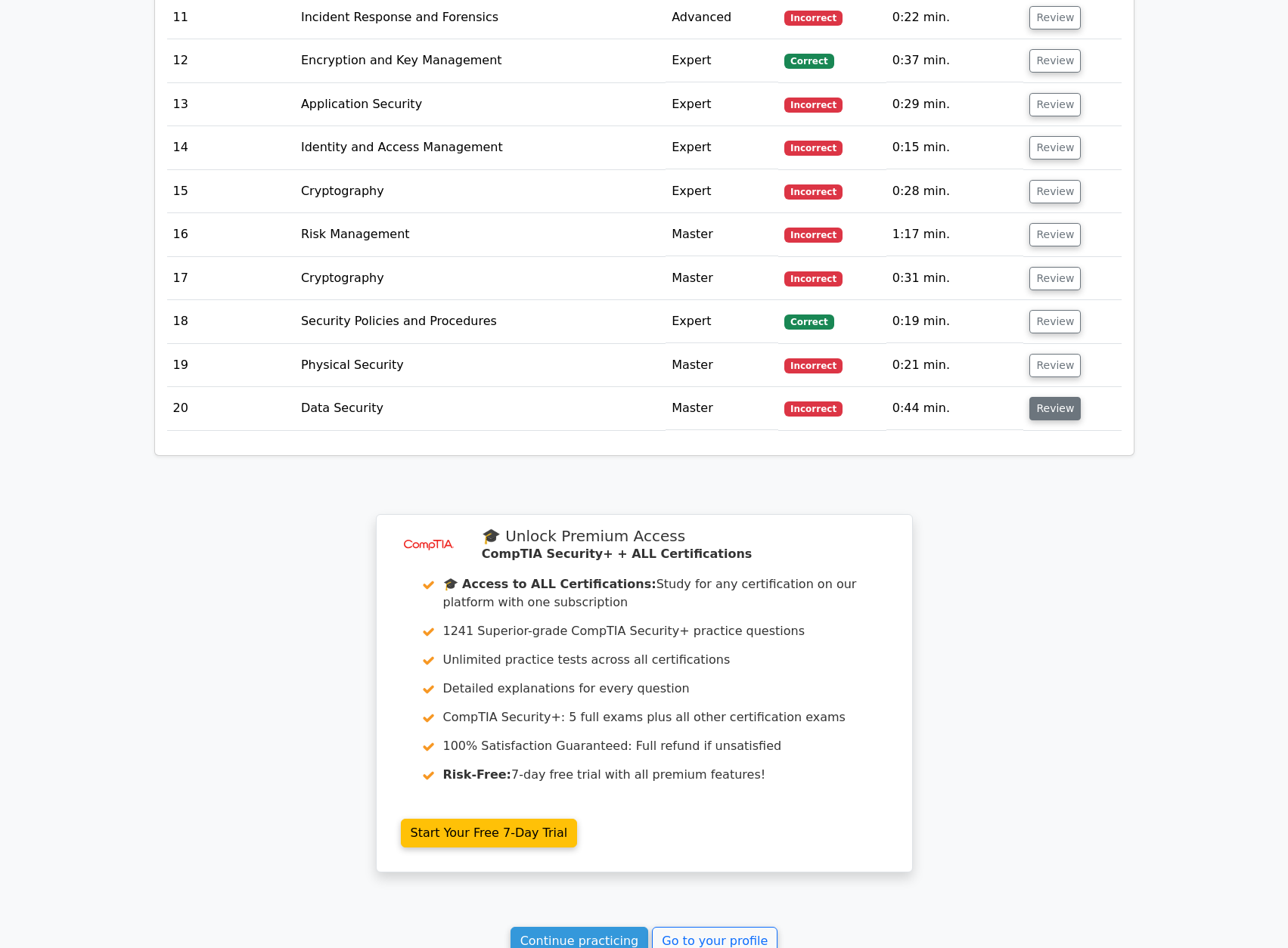
click at [1062, 403] on button "Review" at bounding box center [1055, 409] width 51 height 23
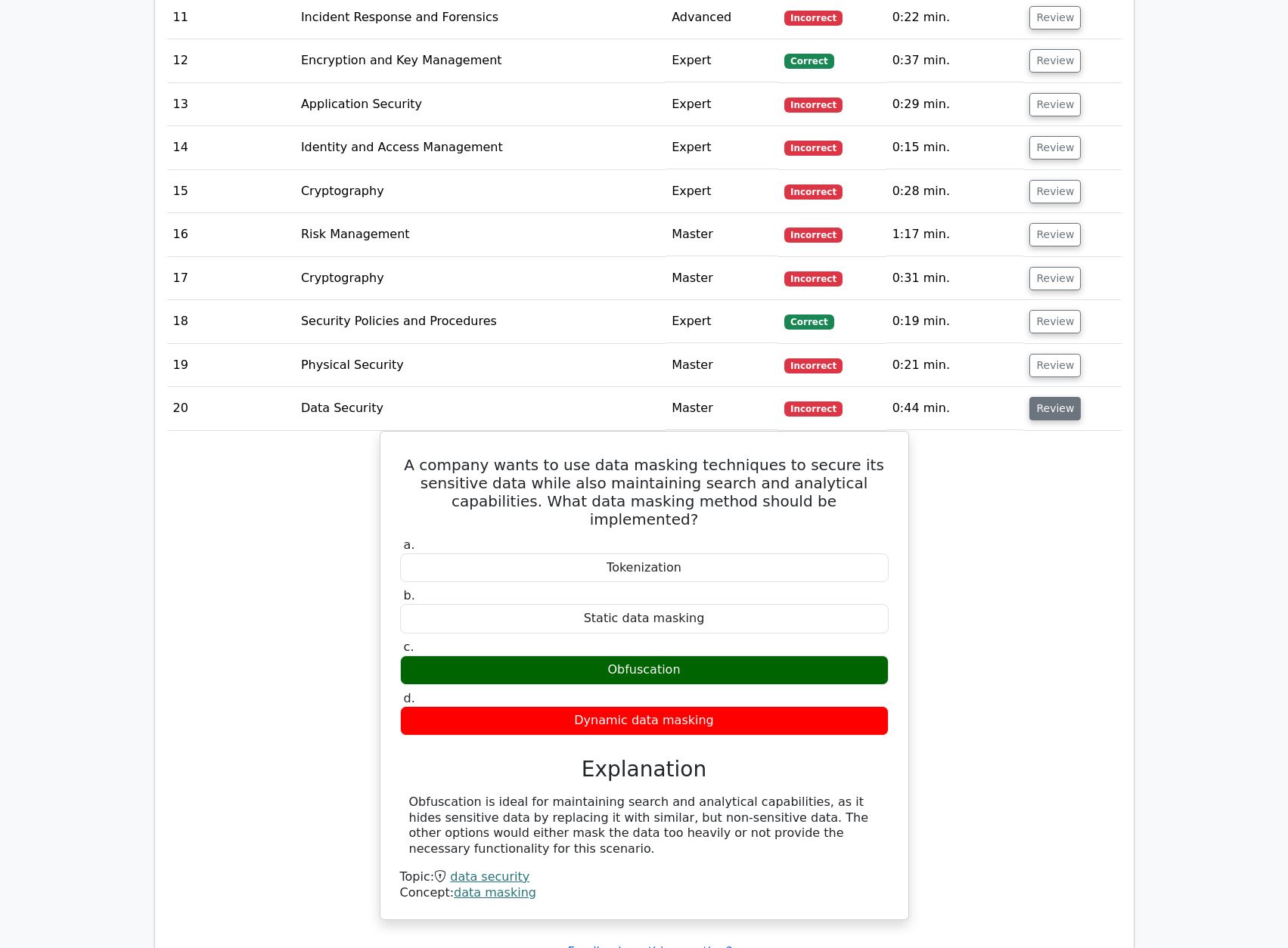
click at [1062, 403] on button "Review" at bounding box center [1055, 409] width 51 height 23
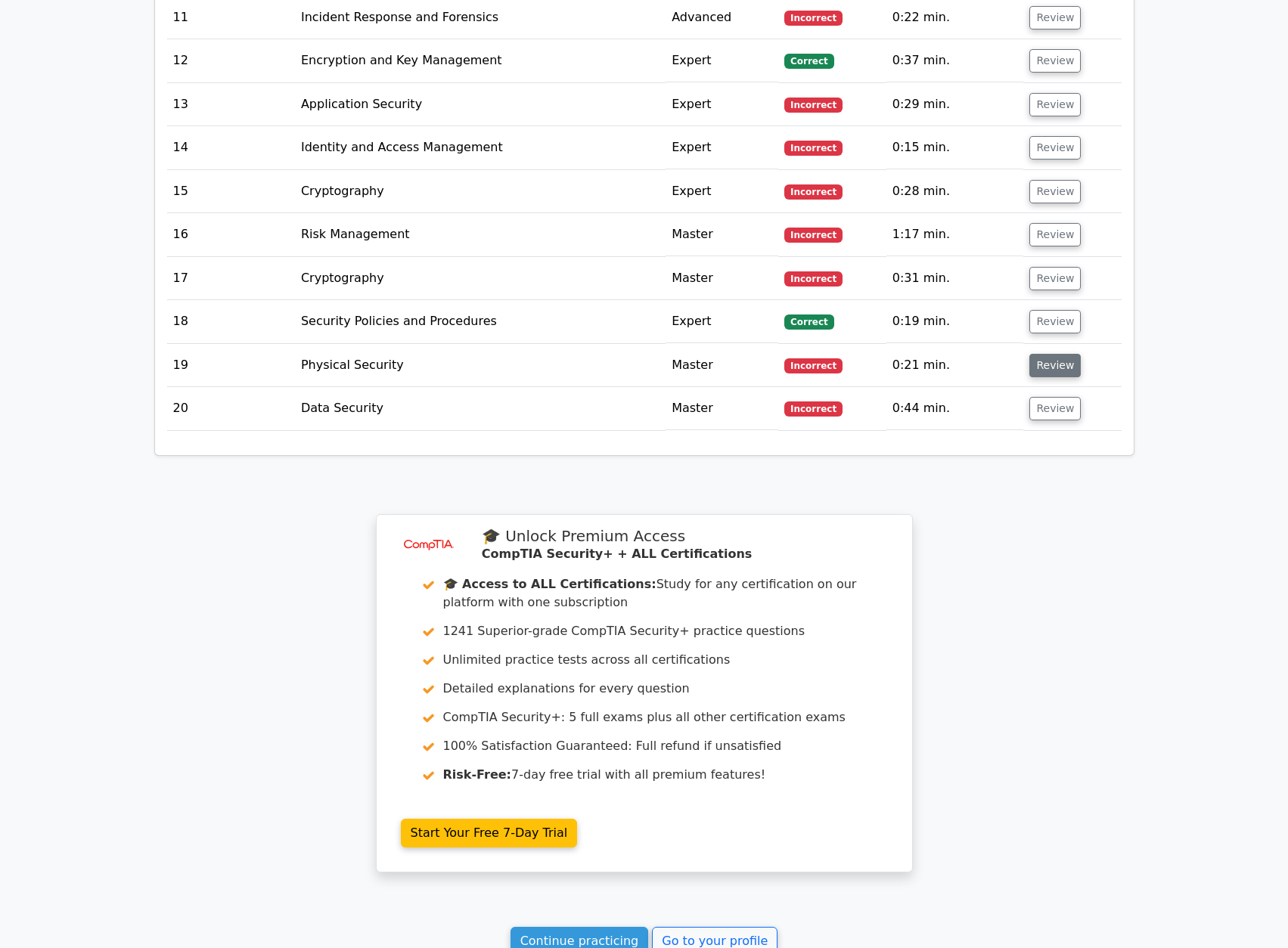
click at [1060, 364] on button "Review" at bounding box center [1055, 365] width 51 height 23
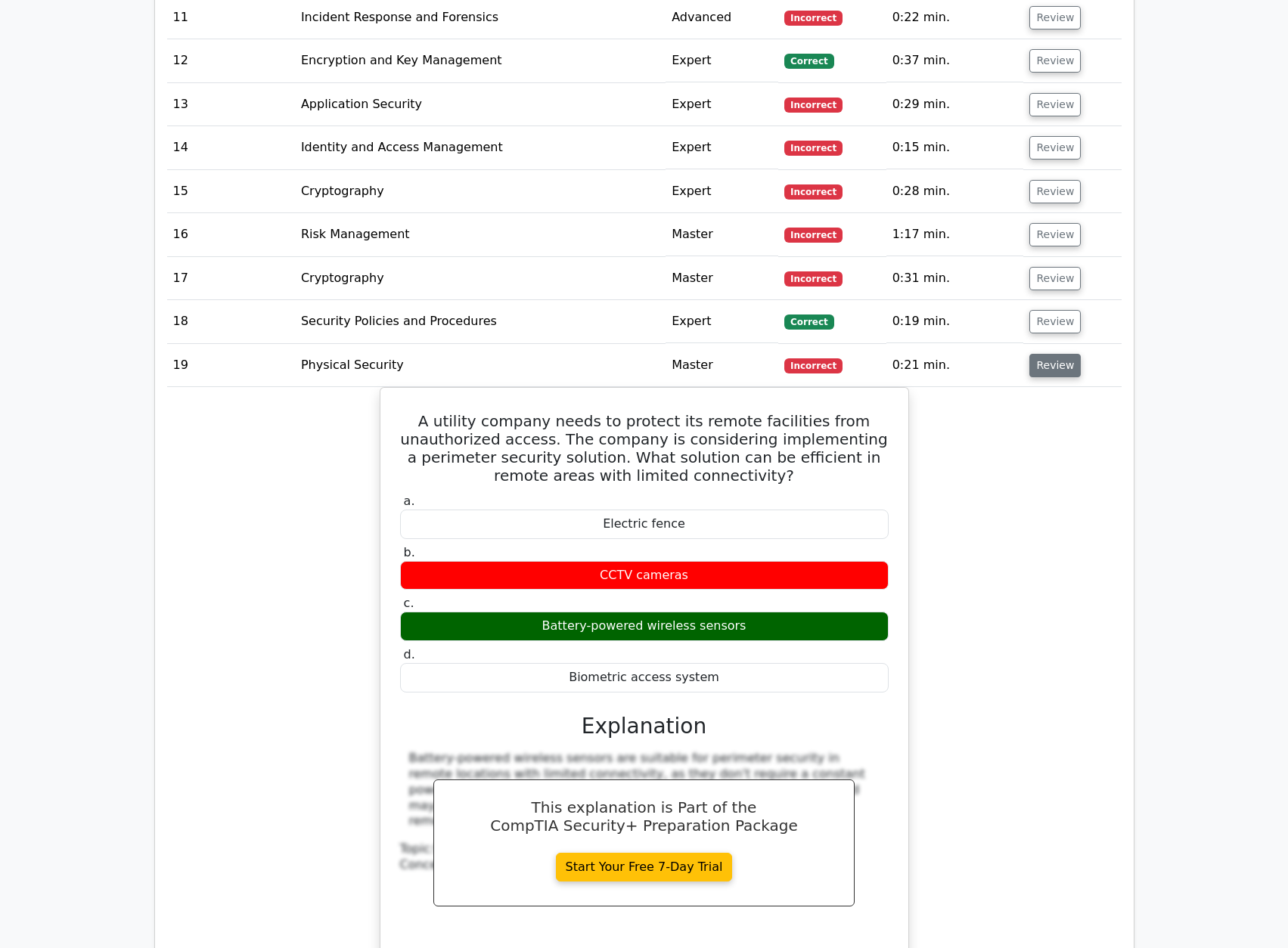
click at [1060, 364] on button "Review" at bounding box center [1055, 365] width 51 height 23
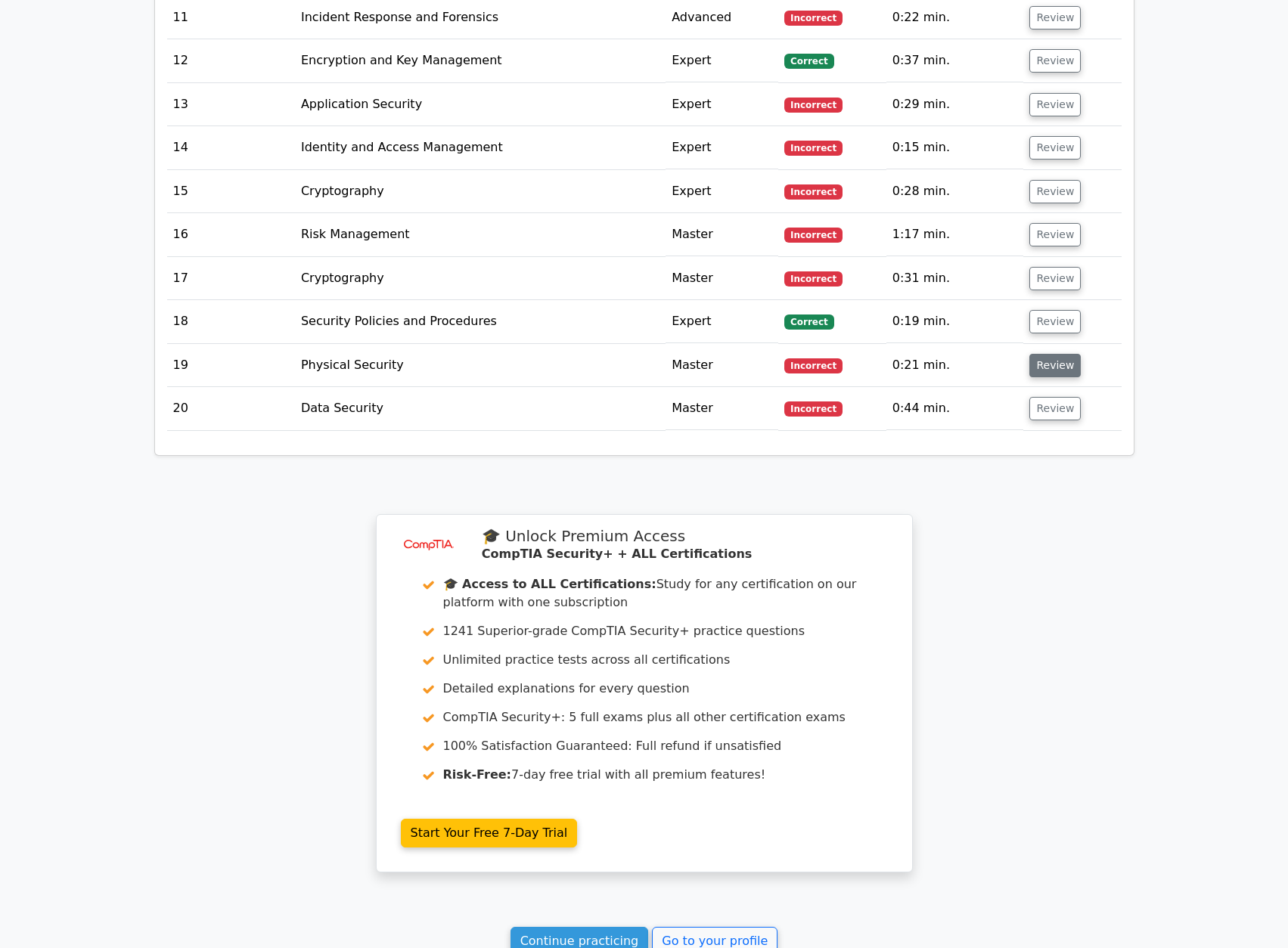
scroll to position [2434, 0]
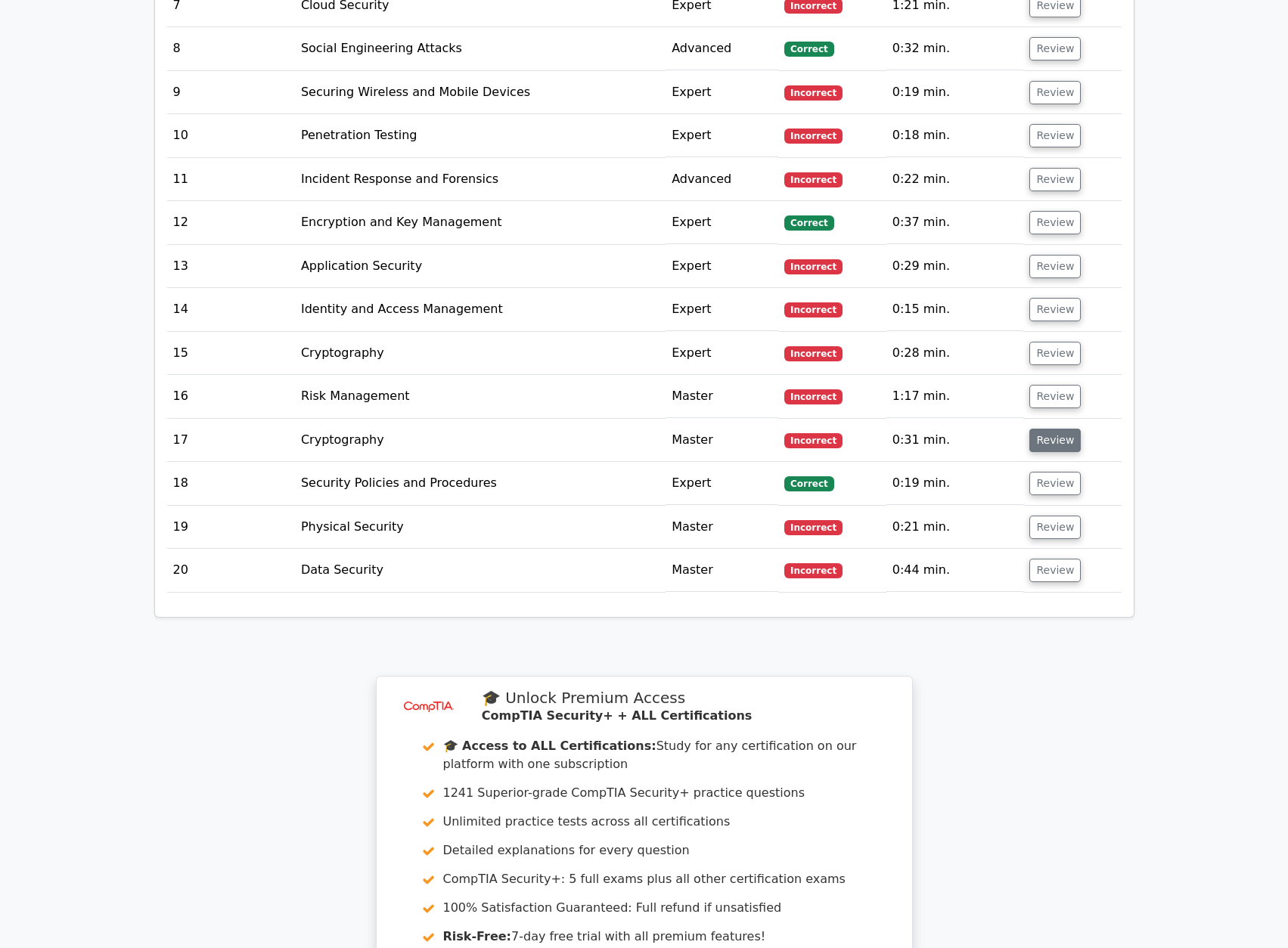
click at [1042, 440] on button "Review" at bounding box center [1055, 440] width 51 height 23
